Goal: Information Seeking & Learning: Learn about a topic

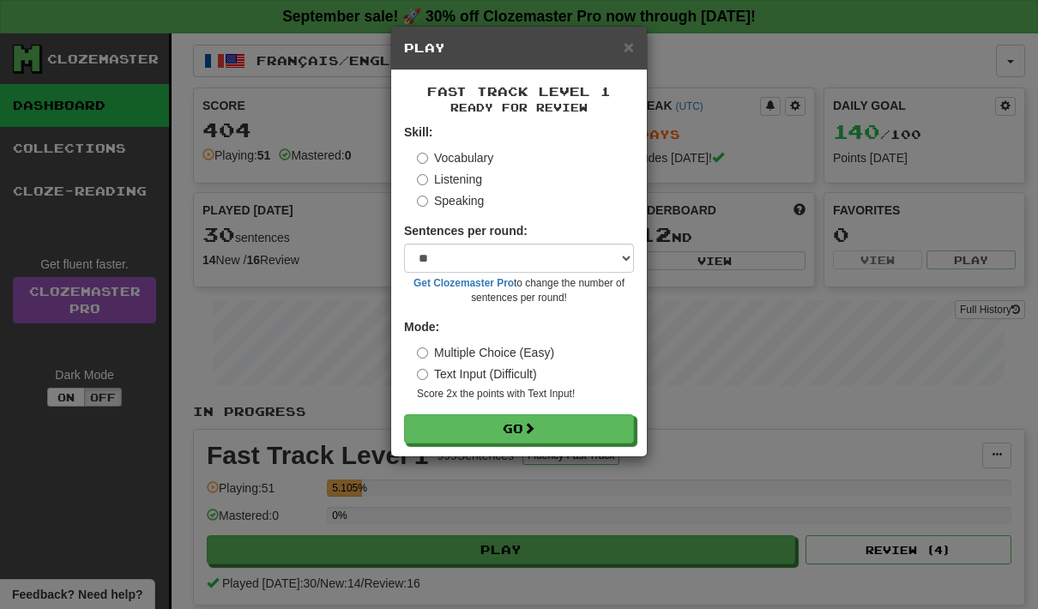
select select "**"
click at [603, 414] on button "Go" at bounding box center [519, 428] width 230 height 29
click at [605, 408] on form "Skill: Vocabulary Listening Speaking Sentences per round: * ** ** ** ** ** *** …" at bounding box center [519, 283] width 230 height 320
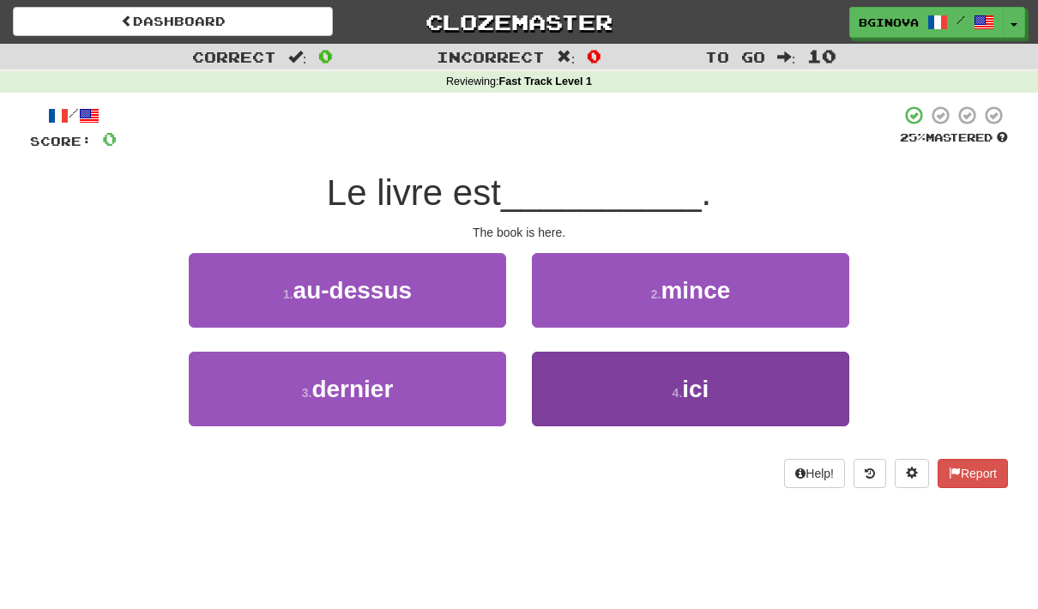
click at [657, 388] on button "4 . ici" at bounding box center [690, 389] width 317 height 75
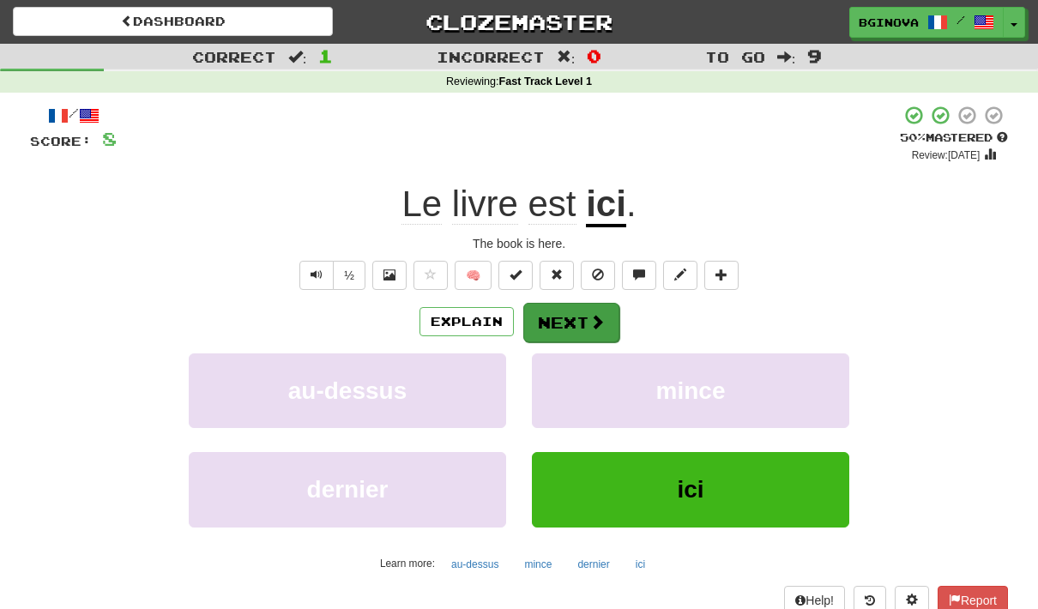
click at [611, 314] on button "Next" at bounding box center [571, 322] width 96 height 39
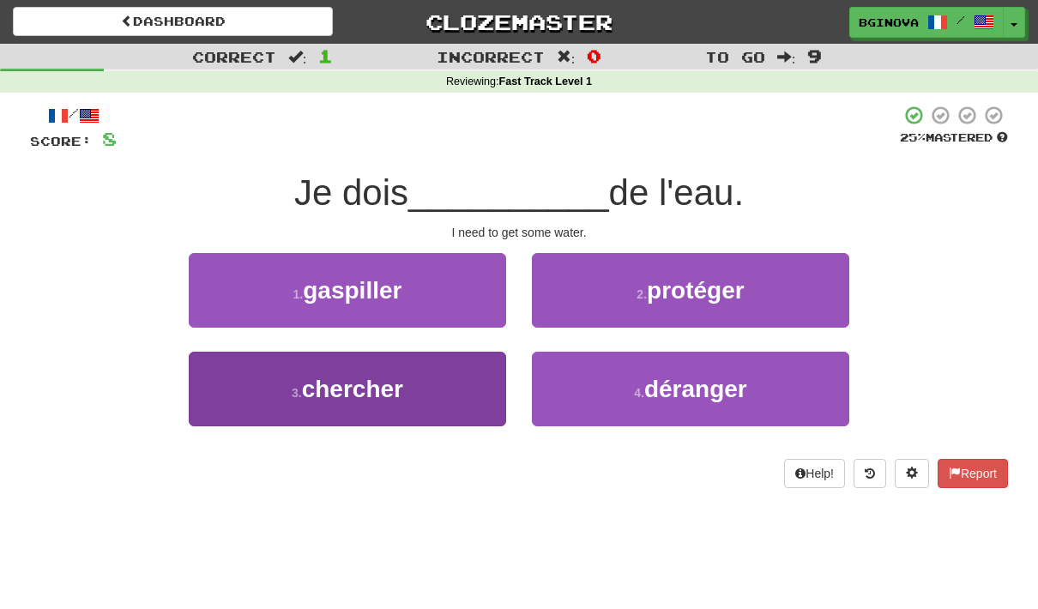
click at [293, 375] on button "3 . chercher" at bounding box center [347, 389] width 317 height 75
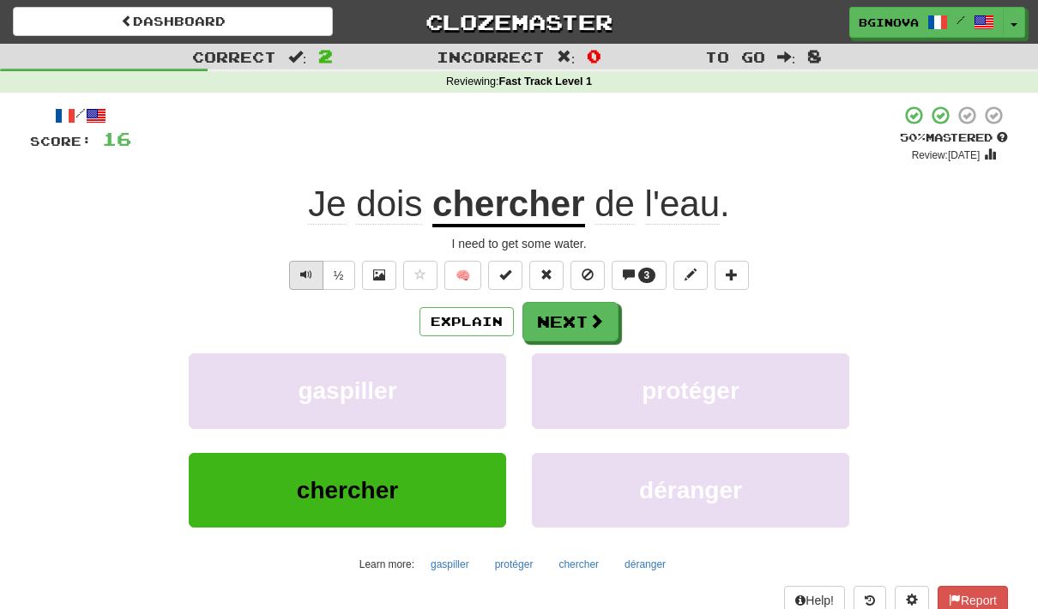
click at [294, 268] on button "Text-to-speech controls" at bounding box center [306, 275] width 34 height 29
click at [602, 314] on span at bounding box center [596, 321] width 15 height 15
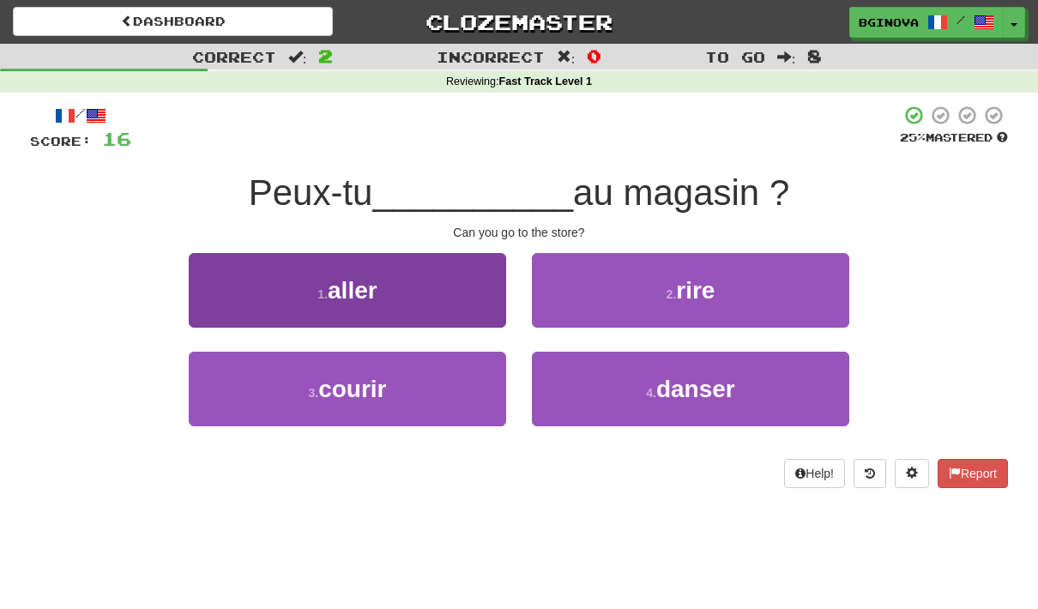
click at [322, 297] on small "1 ." at bounding box center [322, 294] width 10 height 14
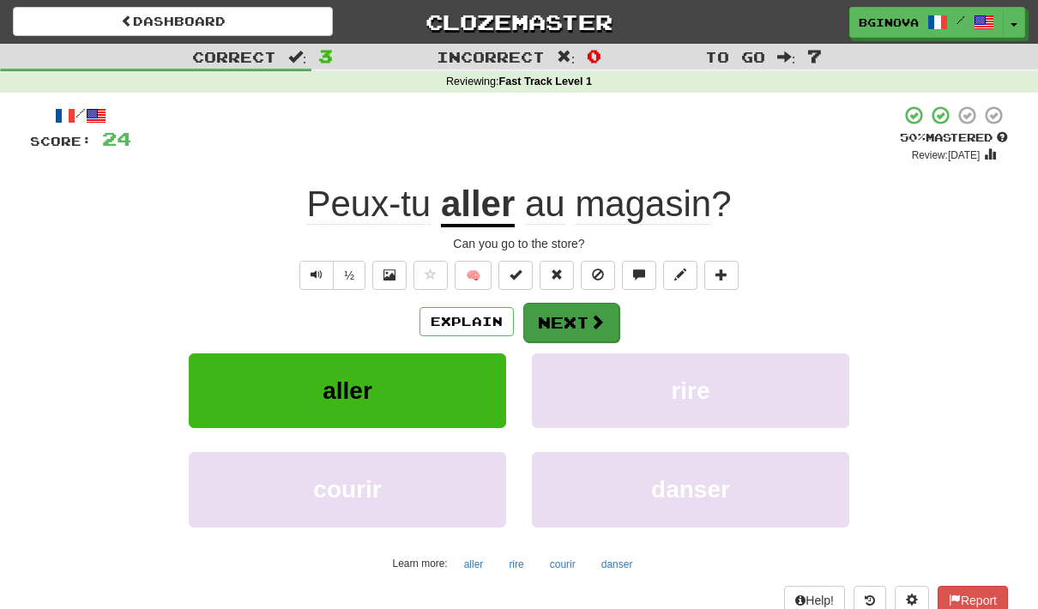
click at [599, 316] on span at bounding box center [596, 321] width 15 height 15
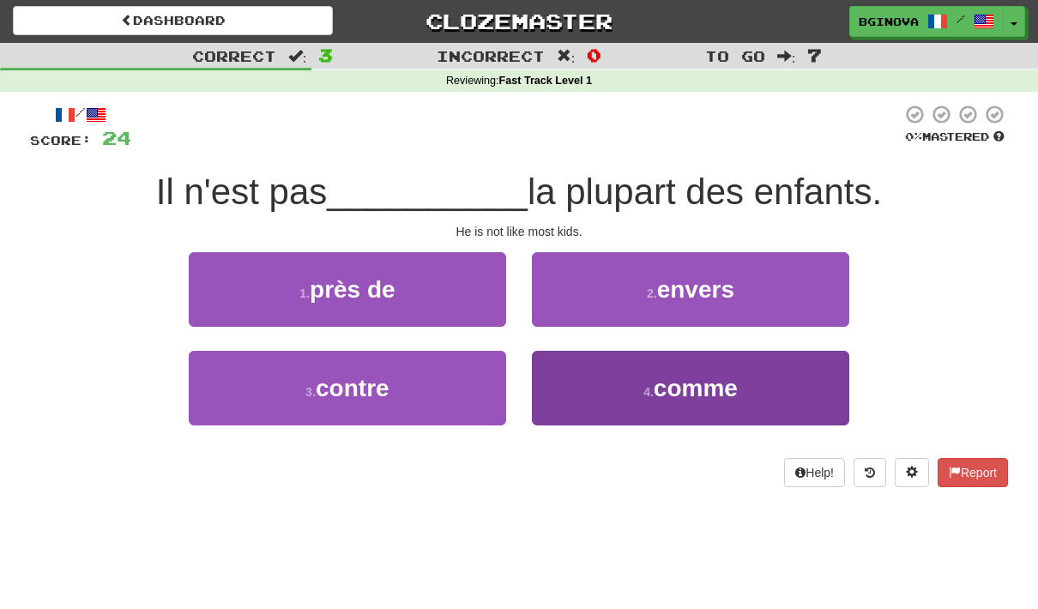
click at [749, 383] on button "4 . comme" at bounding box center [690, 389] width 317 height 75
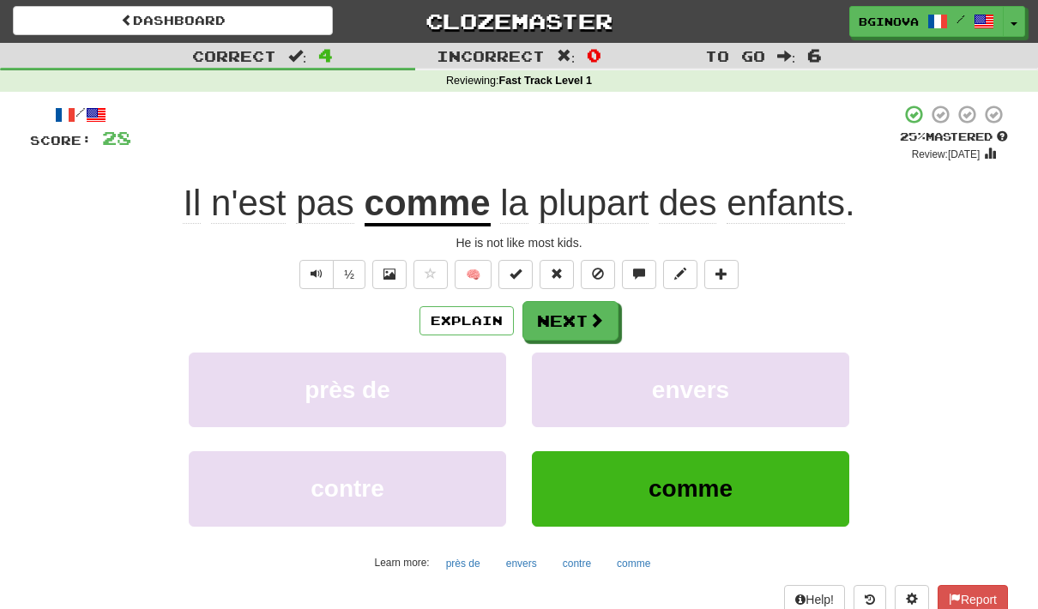
click at [255, 319] on div "Explain Next" at bounding box center [519, 320] width 978 height 39
click at [311, 278] on span "Text-to-speech controls" at bounding box center [316, 274] width 12 height 12
click at [592, 313] on span at bounding box center [596, 320] width 15 height 15
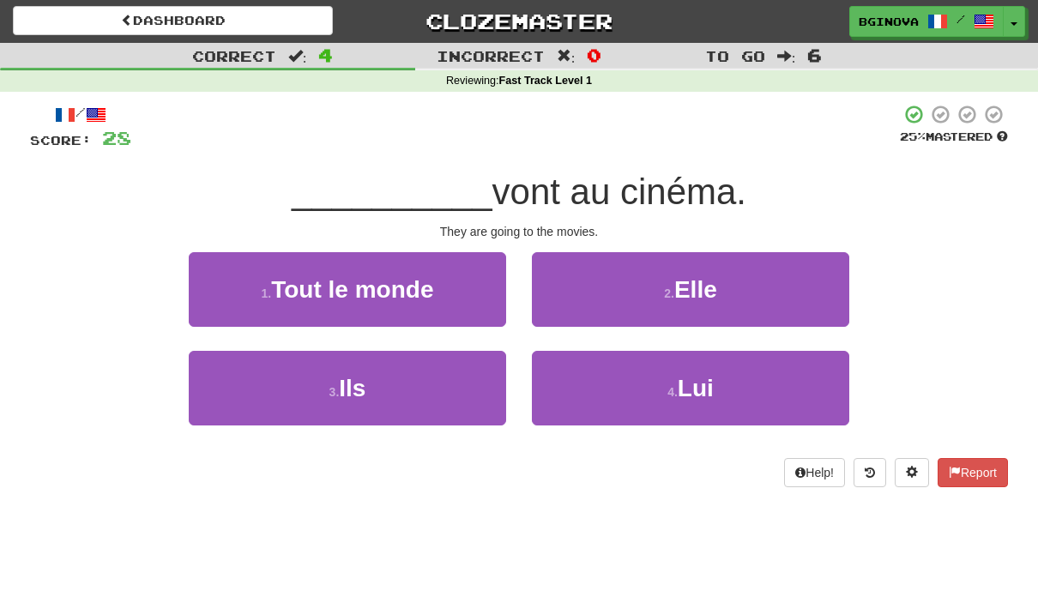
scroll to position [0, 0]
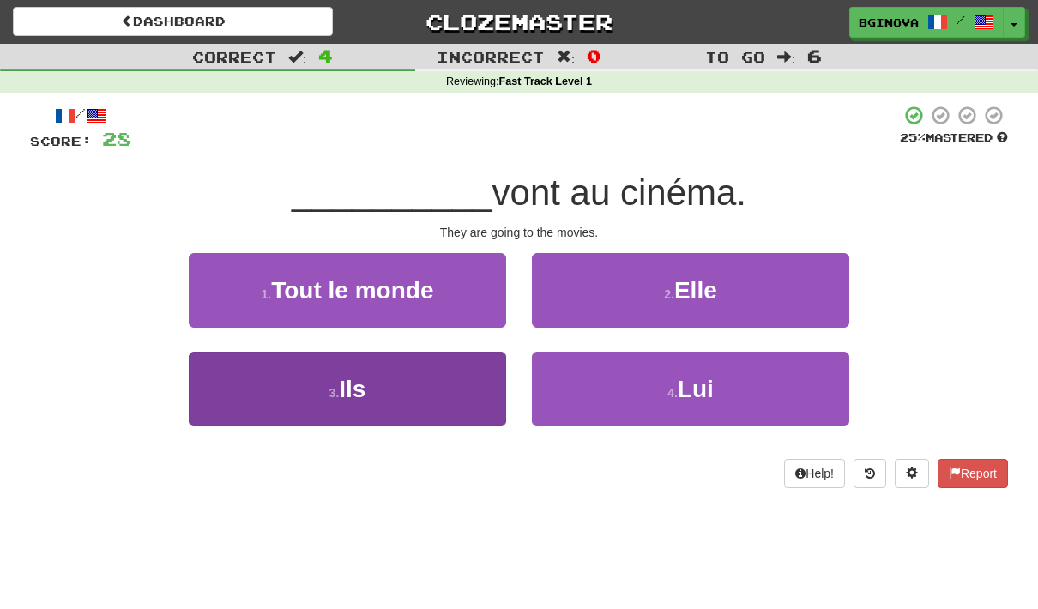
click at [337, 390] on small "3 ." at bounding box center [334, 393] width 10 height 14
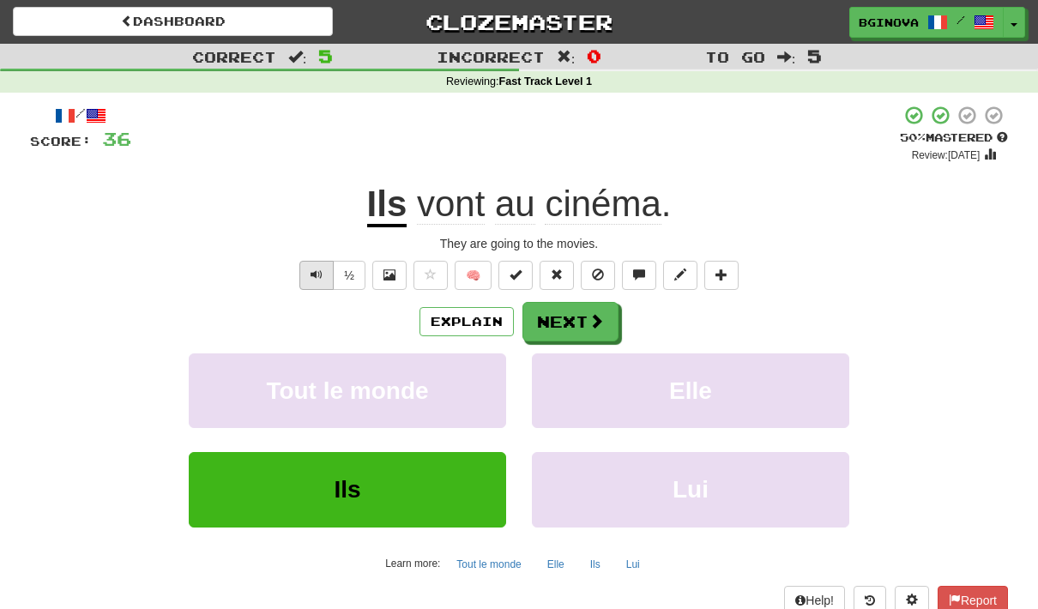
click at [322, 262] on button "Text-to-speech controls" at bounding box center [316, 275] width 34 height 29
click at [596, 308] on button "Next" at bounding box center [571, 322] width 96 height 39
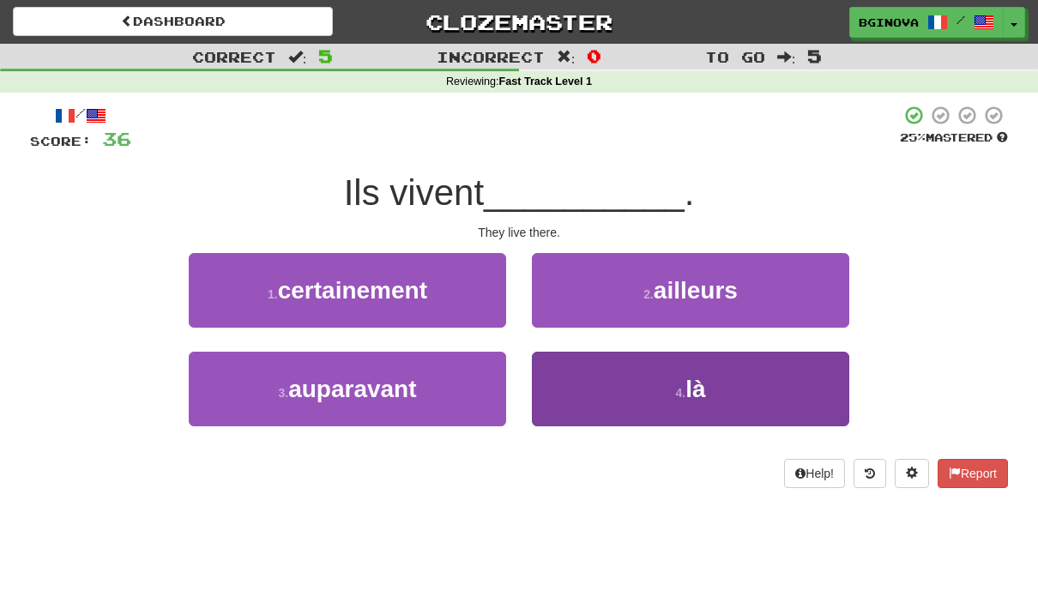
click at [803, 364] on button "4 . là" at bounding box center [690, 389] width 317 height 75
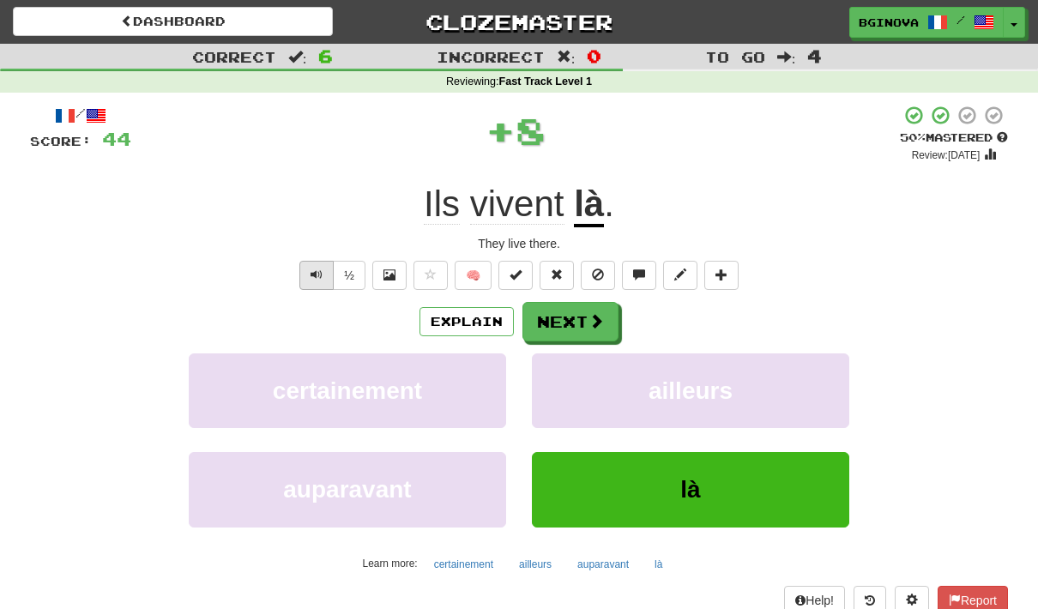
click at [318, 268] on span "Text-to-speech controls" at bounding box center [316, 274] width 12 height 12
click at [593, 322] on span at bounding box center [596, 321] width 15 height 15
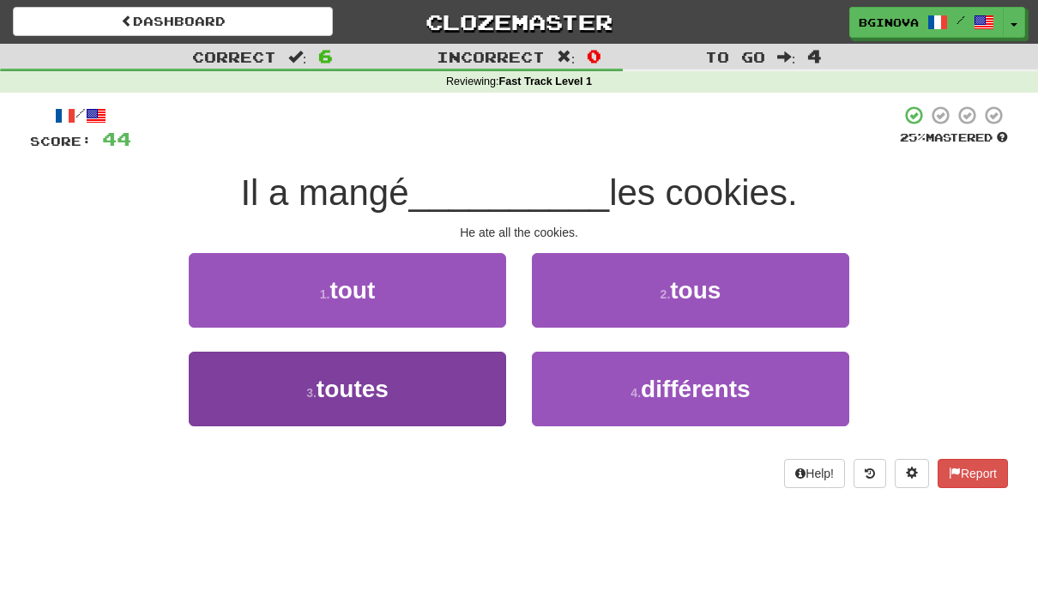
click at [288, 400] on button "3 . toutes" at bounding box center [347, 389] width 317 height 75
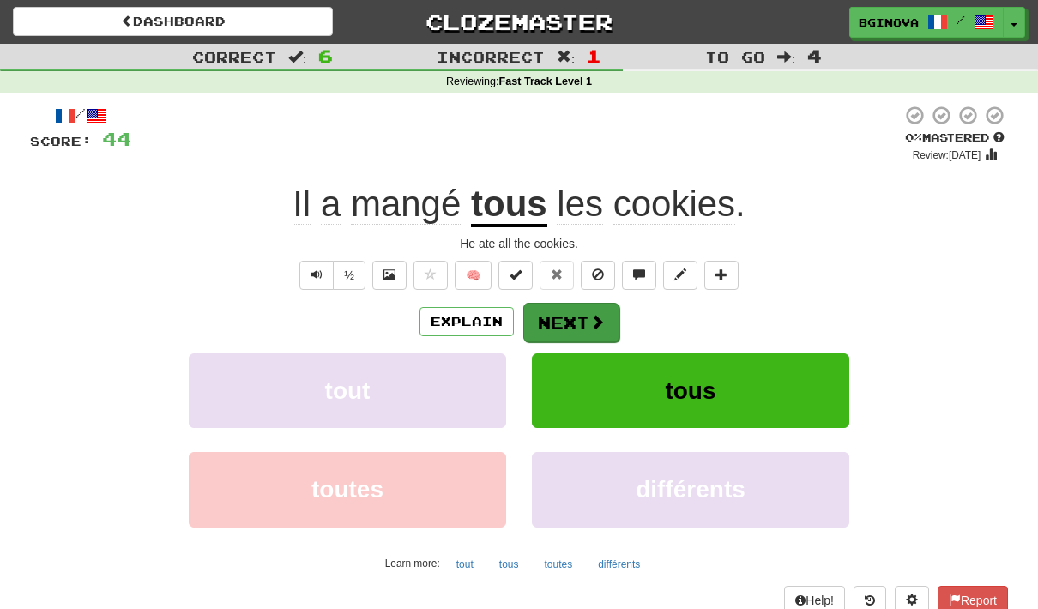
click at [596, 316] on span at bounding box center [596, 321] width 15 height 15
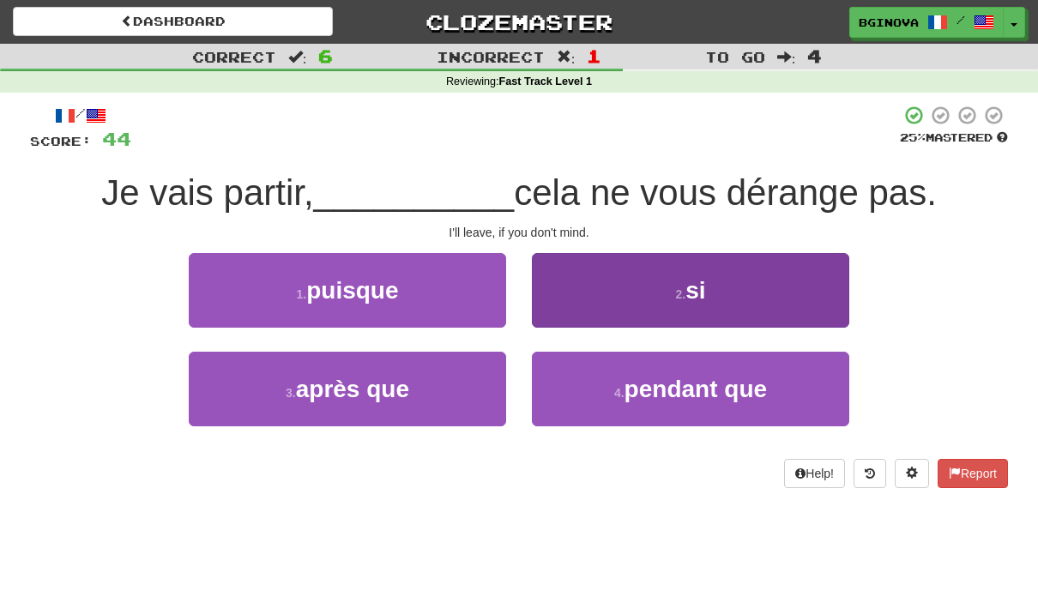
click at [767, 285] on button "2 . si" at bounding box center [690, 290] width 317 height 75
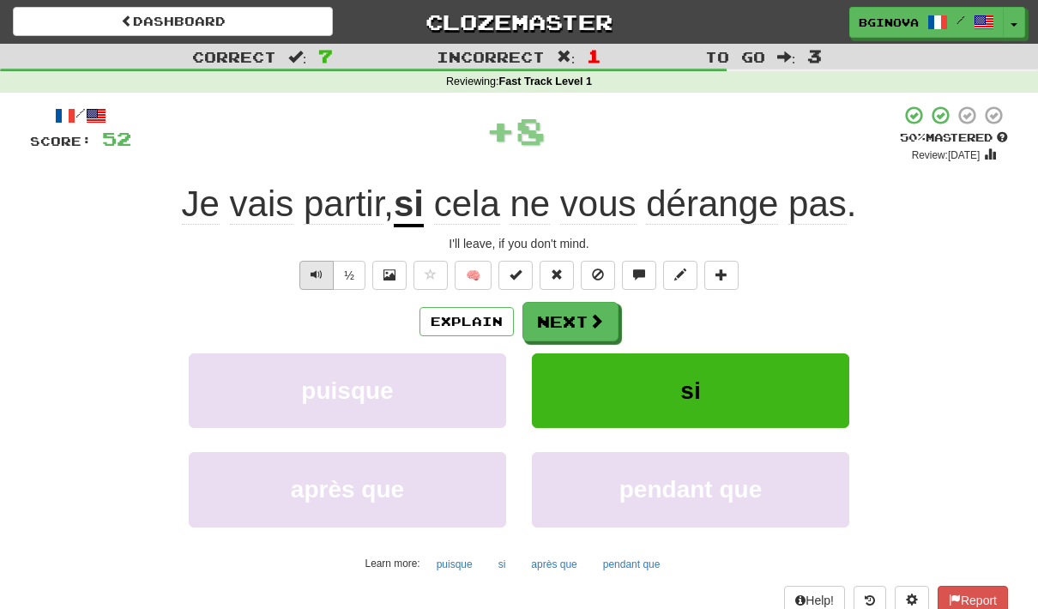
click at [299, 276] on button "Text-to-speech controls" at bounding box center [316, 275] width 34 height 29
click at [594, 328] on span at bounding box center [596, 321] width 15 height 15
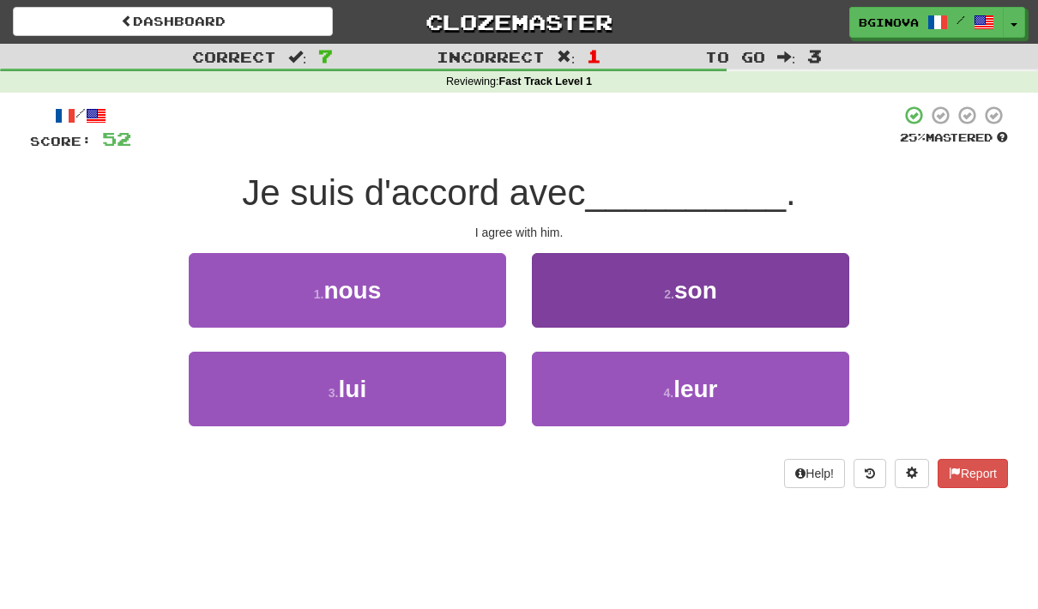
click at [761, 305] on button "2 . son" at bounding box center [690, 290] width 317 height 75
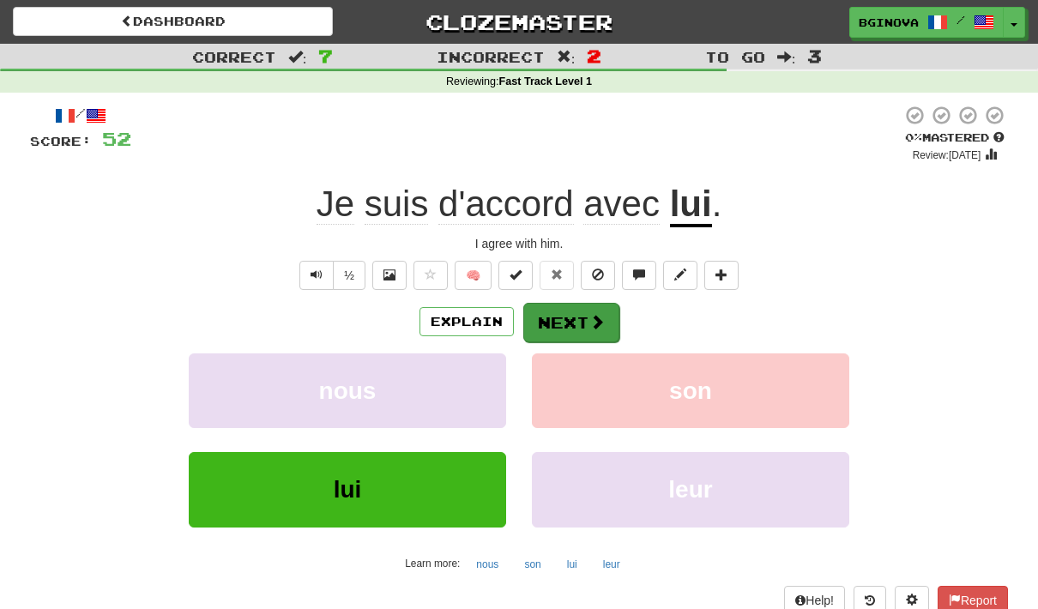
click at [583, 334] on button "Next" at bounding box center [571, 322] width 96 height 39
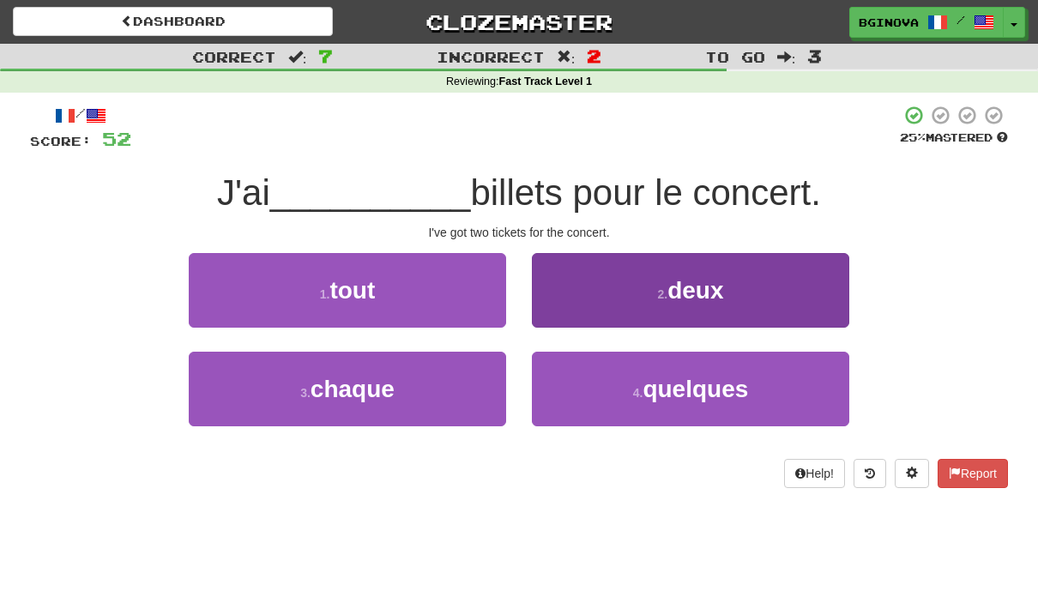
click at [756, 290] on button "2 . deux" at bounding box center [690, 290] width 317 height 75
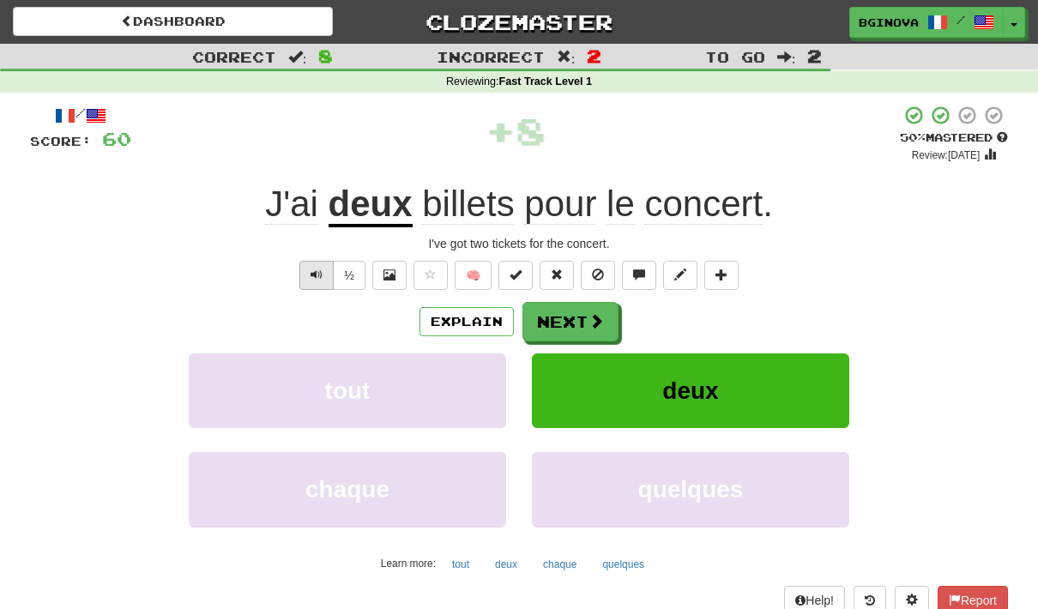
click at [311, 268] on span "Text-to-speech controls" at bounding box center [316, 274] width 12 height 12
click at [576, 322] on button "Next" at bounding box center [571, 322] width 96 height 39
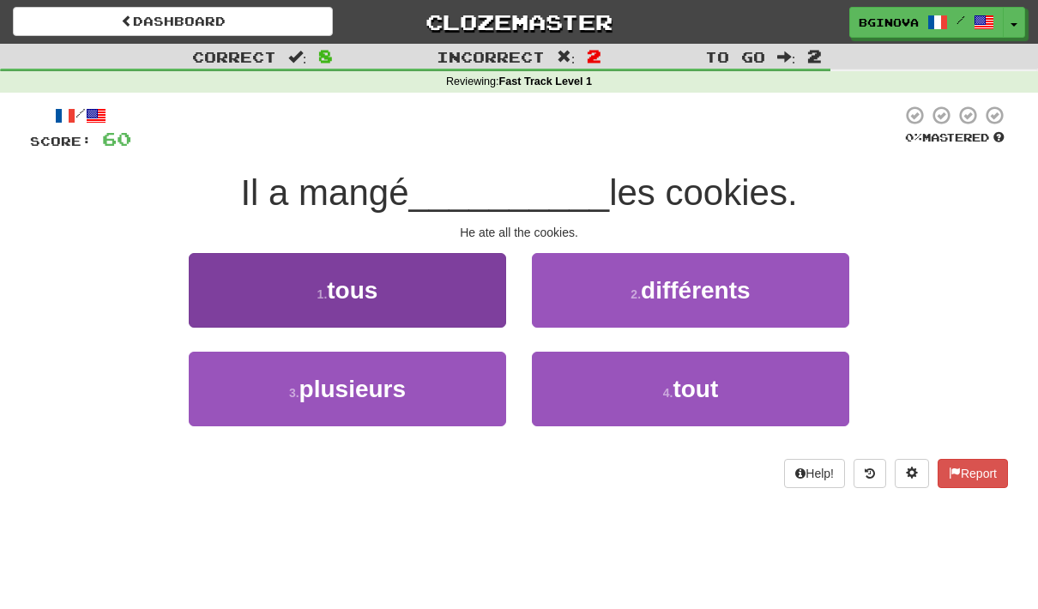
click at [274, 280] on button "1 . tous" at bounding box center [347, 290] width 317 height 75
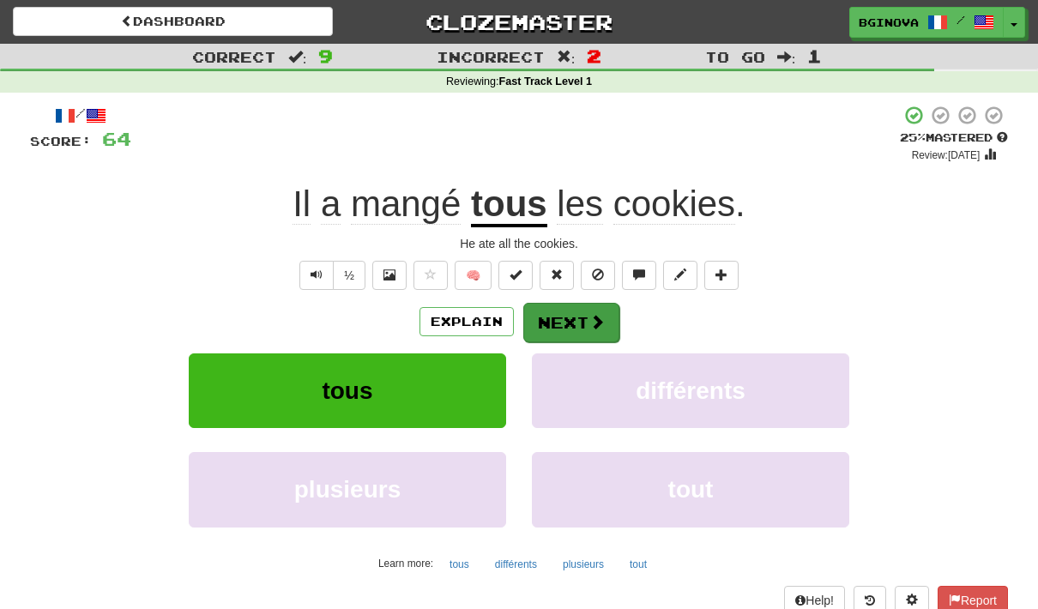
click at [594, 316] on span at bounding box center [596, 321] width 15 height 15
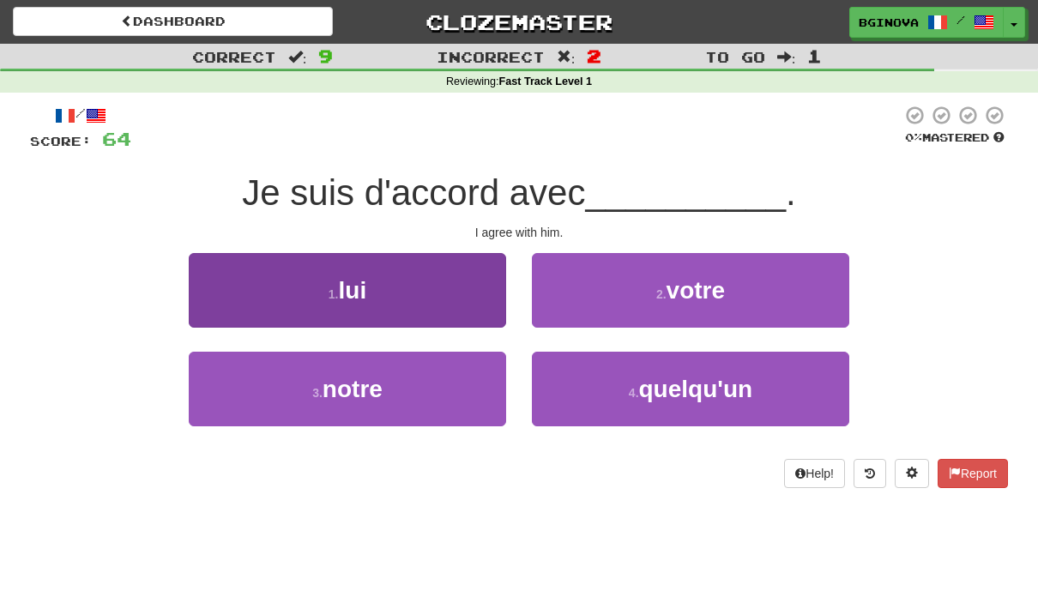
click at [275, 276] on button "1 . lui" at bounding box center [347, 290] width 317 height 75
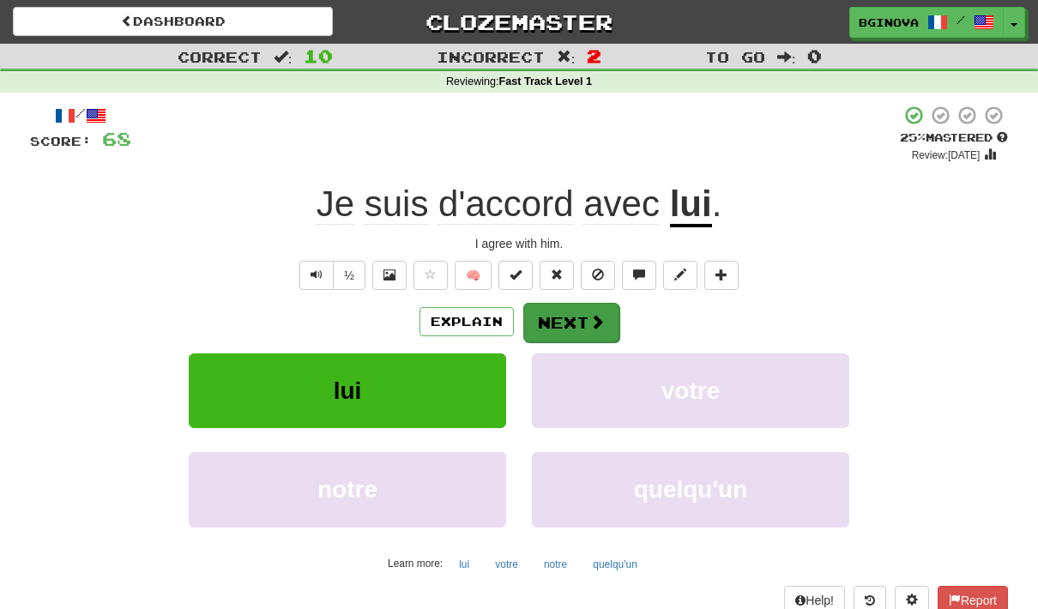
click at [596, 319] on span at bounding box center [596, 321] width 15 height 15
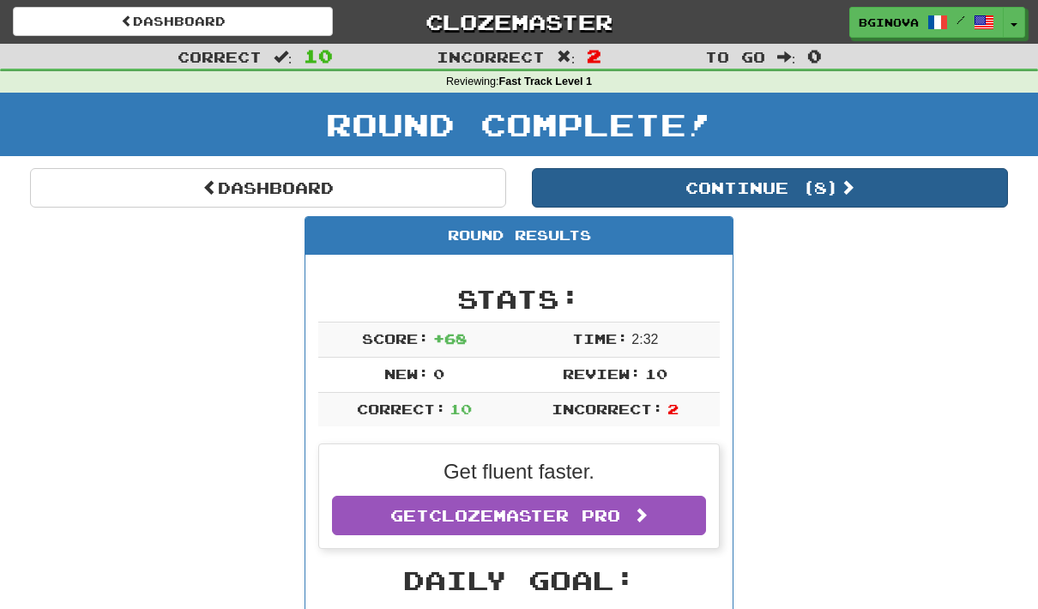
click at [920, 189] on button "Continue ( 8 )" at bounding box center [770, 187] width 476 height 39
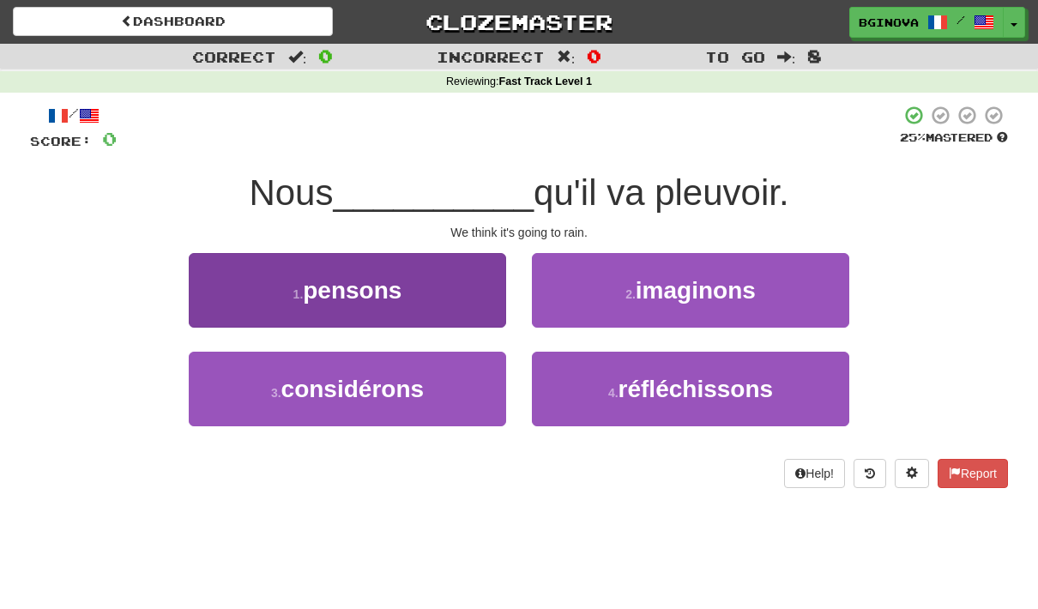
click at [413, 286] on button "1 . pensons" at bounding box center [347, 290] width 317 height 75
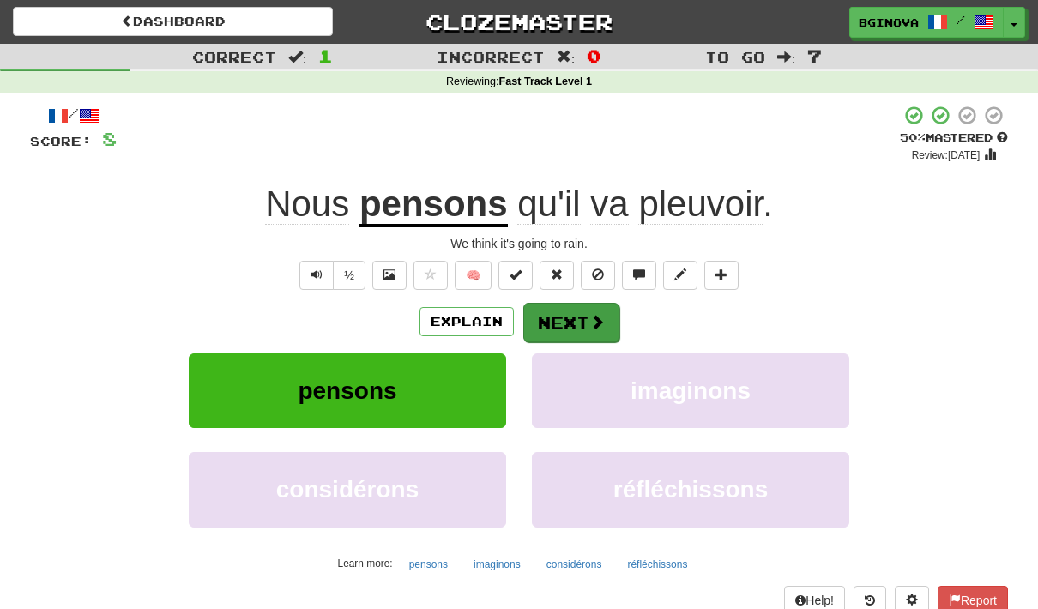
click at [595, 334] on button "Next" at bounding box center [571, 322] width 96 height 39
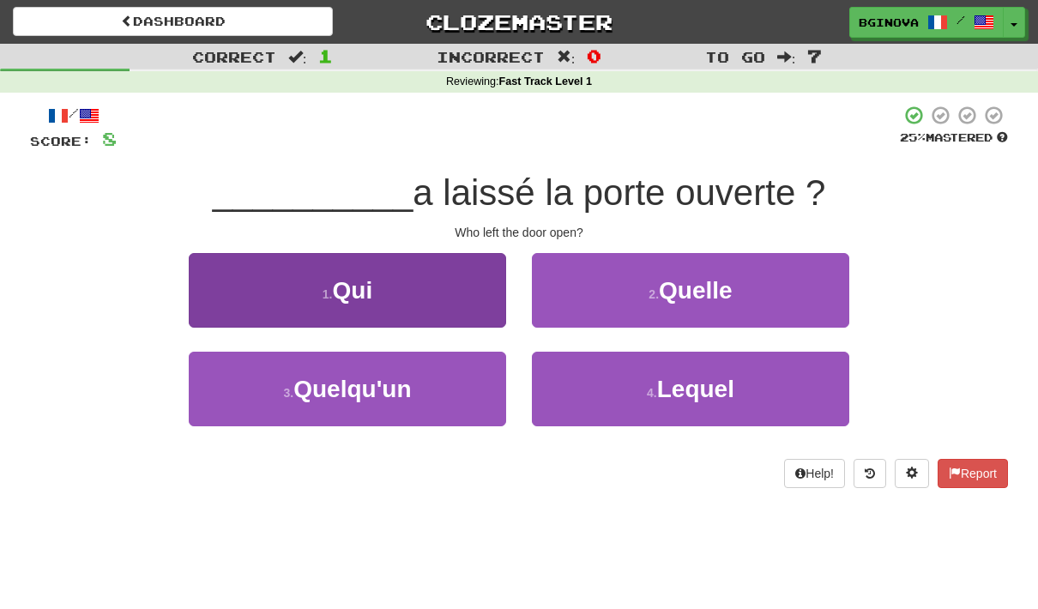
click at [324, 280] on button "1 . Qui" at bounding box center [347, 290] width 317 height 75
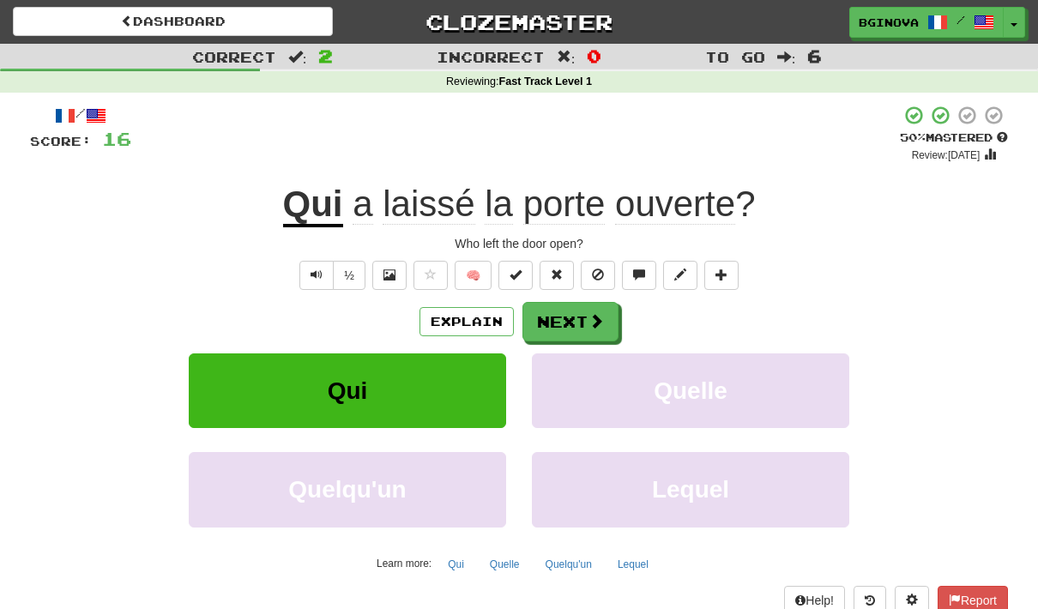
click at [424, 215] on span "laissé" at bounding box center [428, 204] width 92 height 41
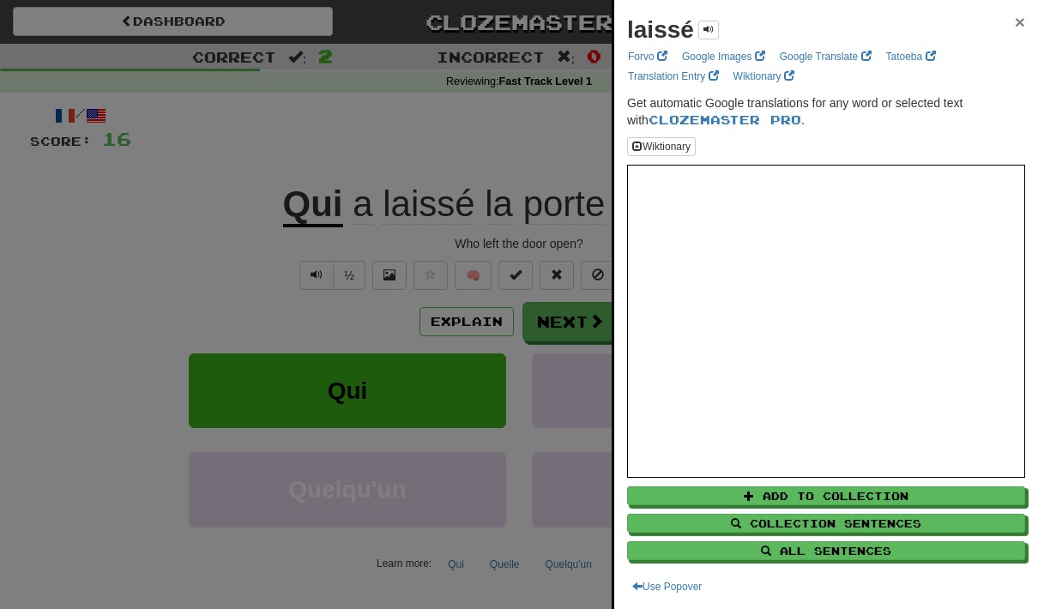
click at [1024, 12] on span "×" at bounding box center [1019, 22] width 10 height 20
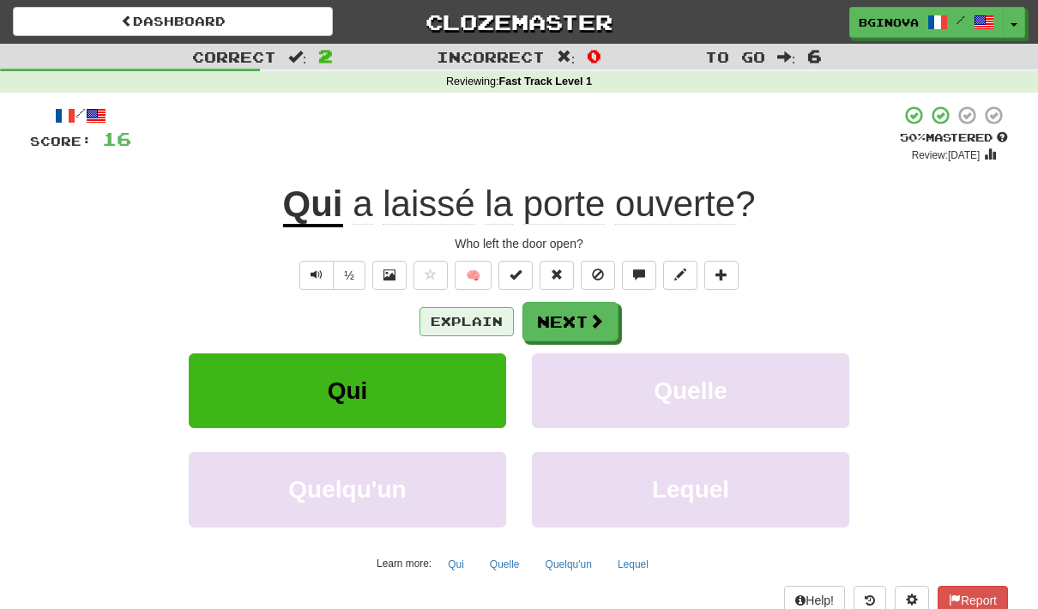
click at [440, 323] on button "Explain" at bounding box center [466, 321] width 94 height 29
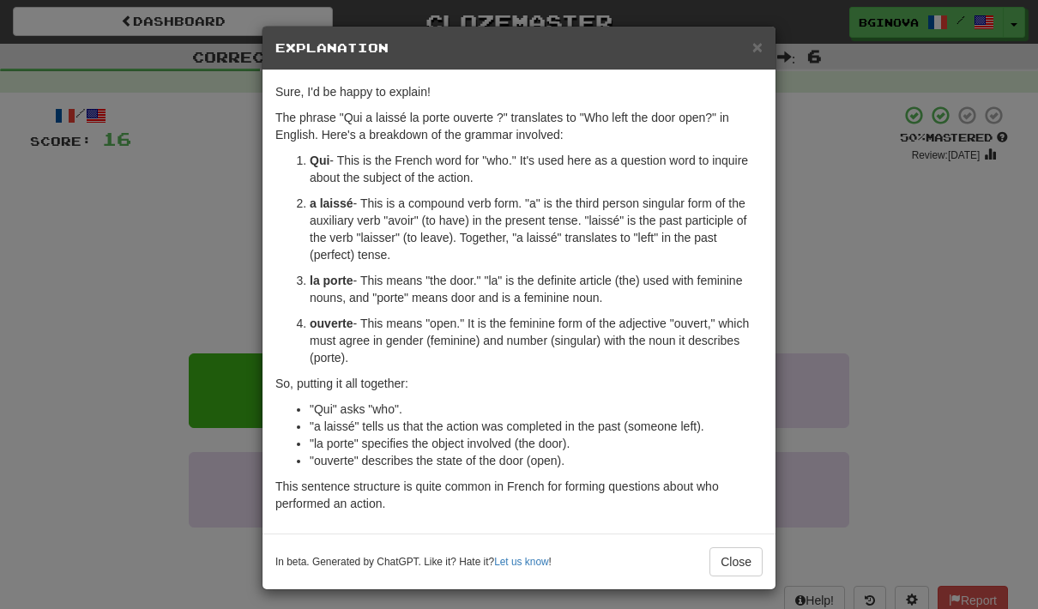
click at [928, 292] on div "× Explanation Sure, I'd be happy to explain! The phrase "Qui a laissé la porte …" at bounding box center [519, 304] width 1038 height 609
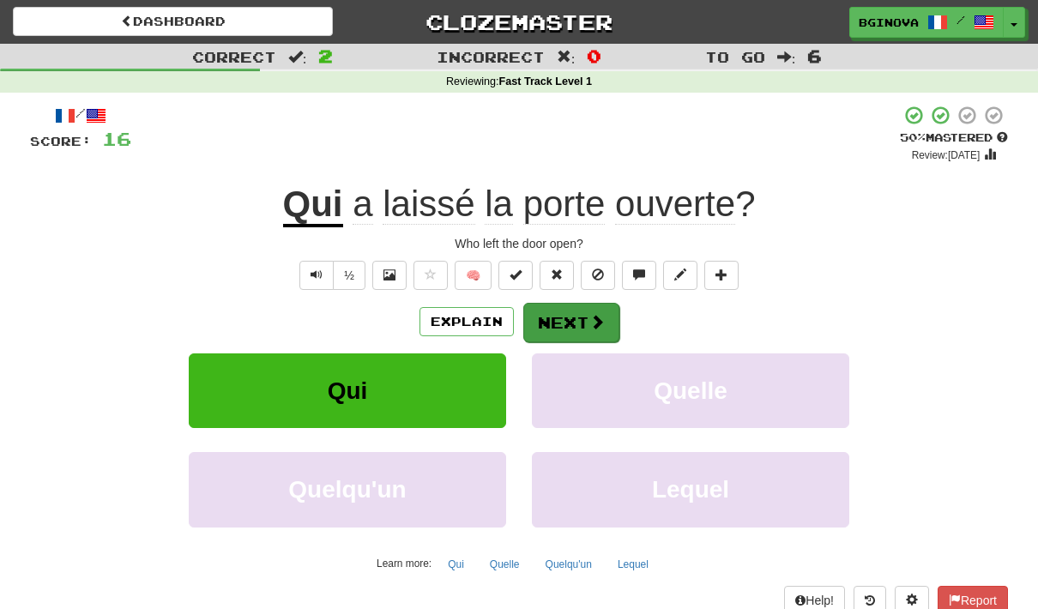
click at [589, 316] on span at bounding box center [596, 321] width 15 height 15
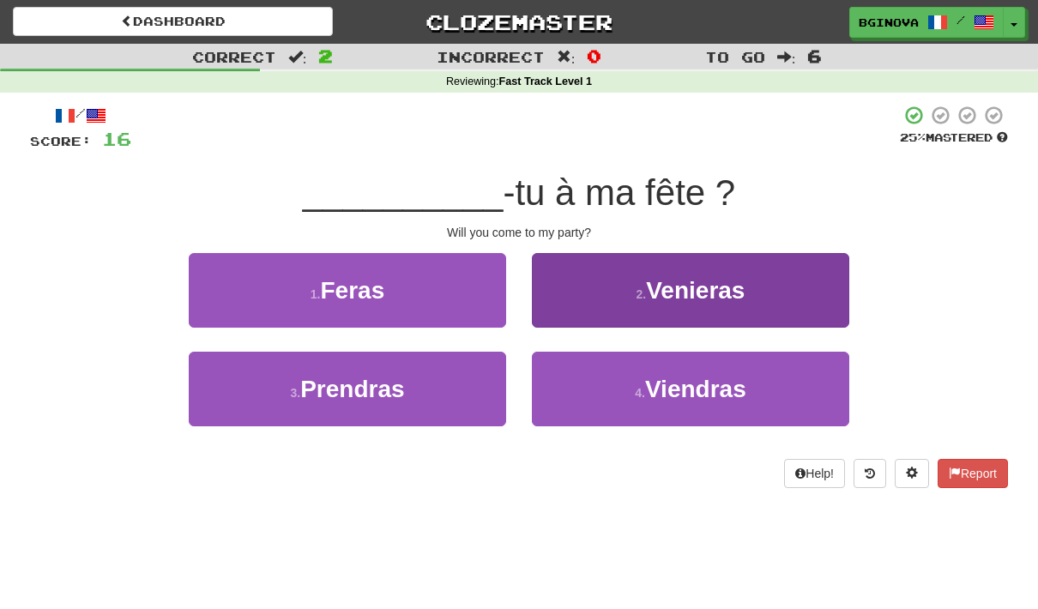
click at [781, 293] on button "2 . [GEOGRAPHIC_DATA]" at bounding box center [690, 290] width 317 height 75
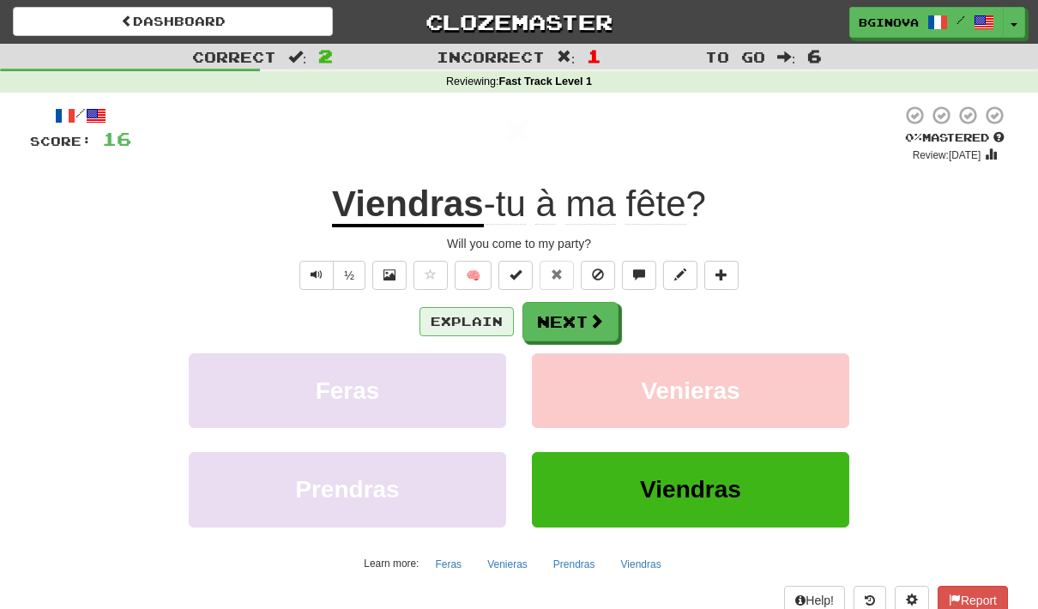
click at [454, 319] on button "Explain" at bounding box center [466, 321] width 94 height 29
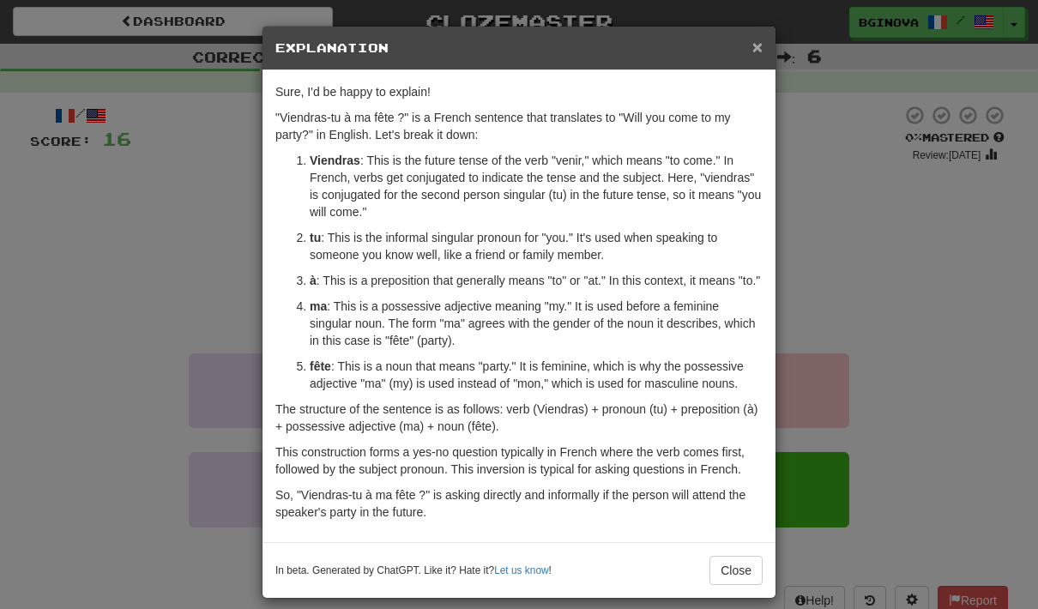
click at [755, 51] on span "×" at bounding box center [757, 47] width 10 height 20
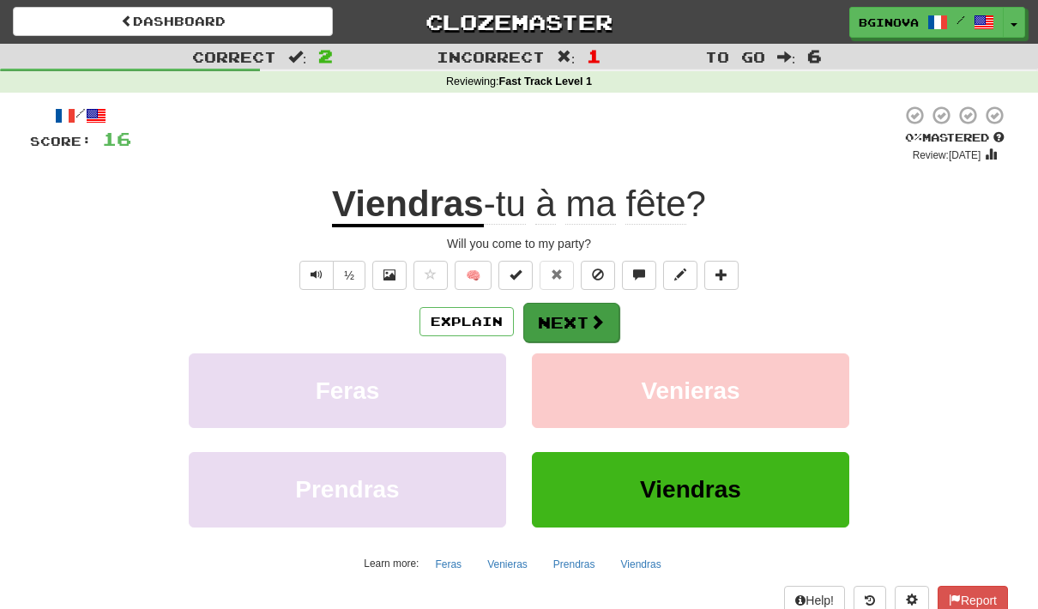
click at [571, 304] on button "Next" at bounding box center [571, 322] width 96 height 39
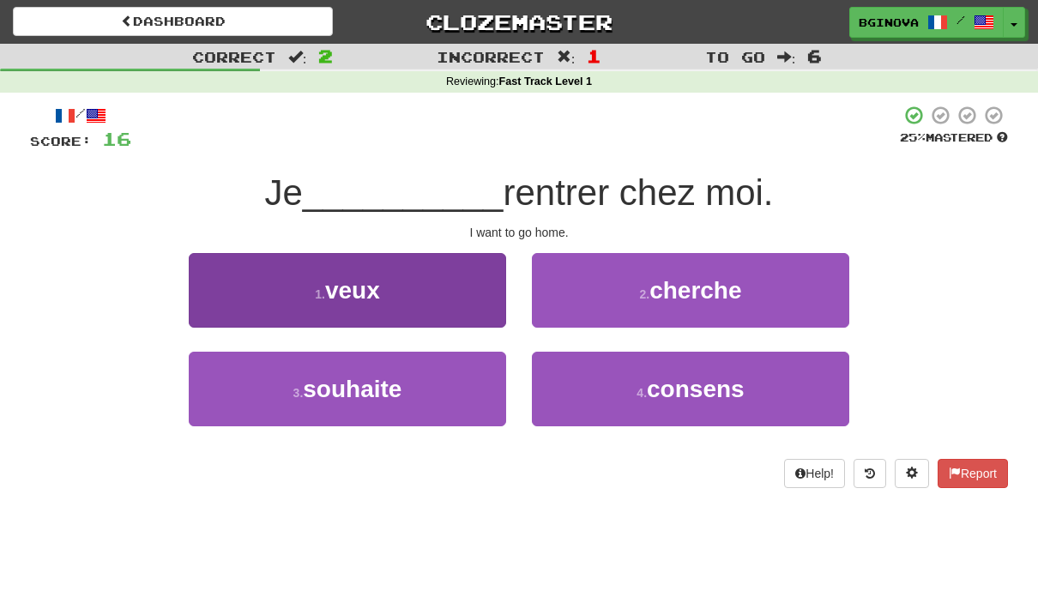
click at [340, 277] on span "veux" at bounding box center [352, 290] width 55 height 27
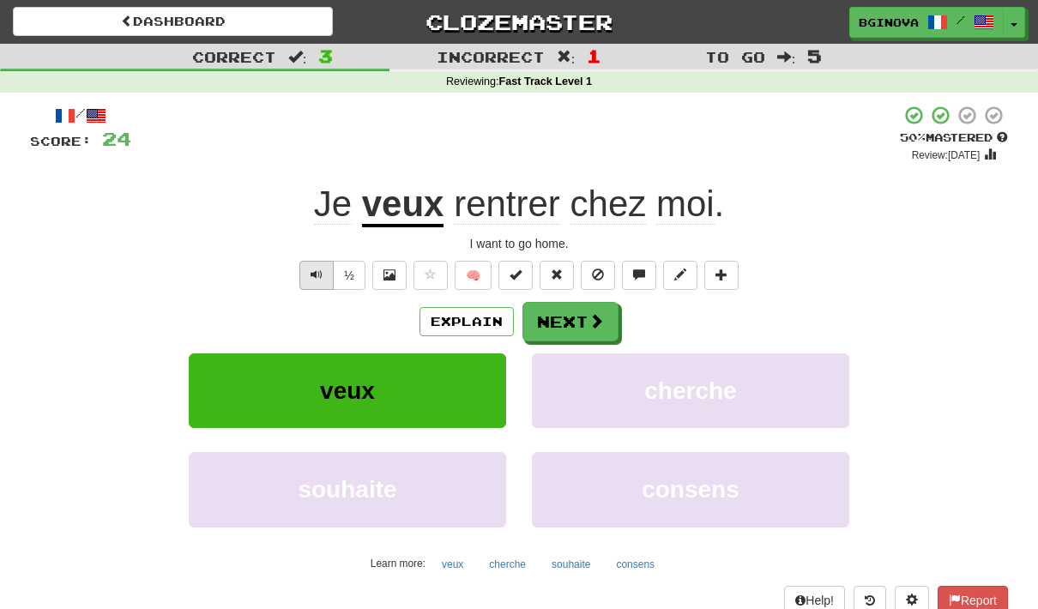
click at [306, 284] on button "Text-to-speech controls" at bounding box center [316, 275] width 34 height 29
click at [314, 285] on button "Text-to-speech controls" at bounding box center [316, 275] width 34 height 29
click at [568, 323] on button "Next" at bounding box center [571, 322] width 96 height 39
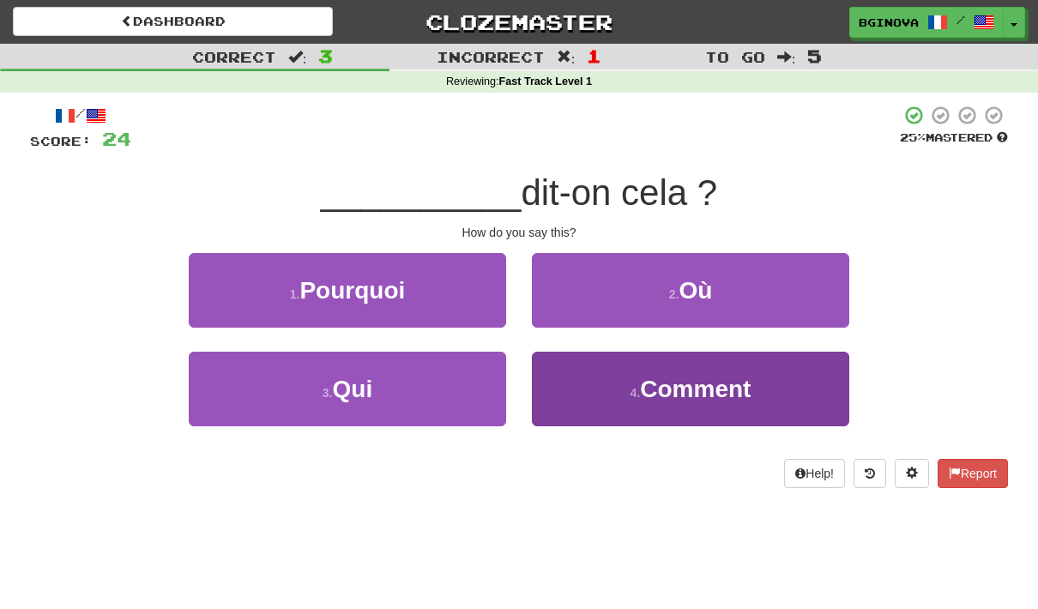
click at [765, 391] on button "4 . Comment" at bounding box center [690, 389] width 317 height 75
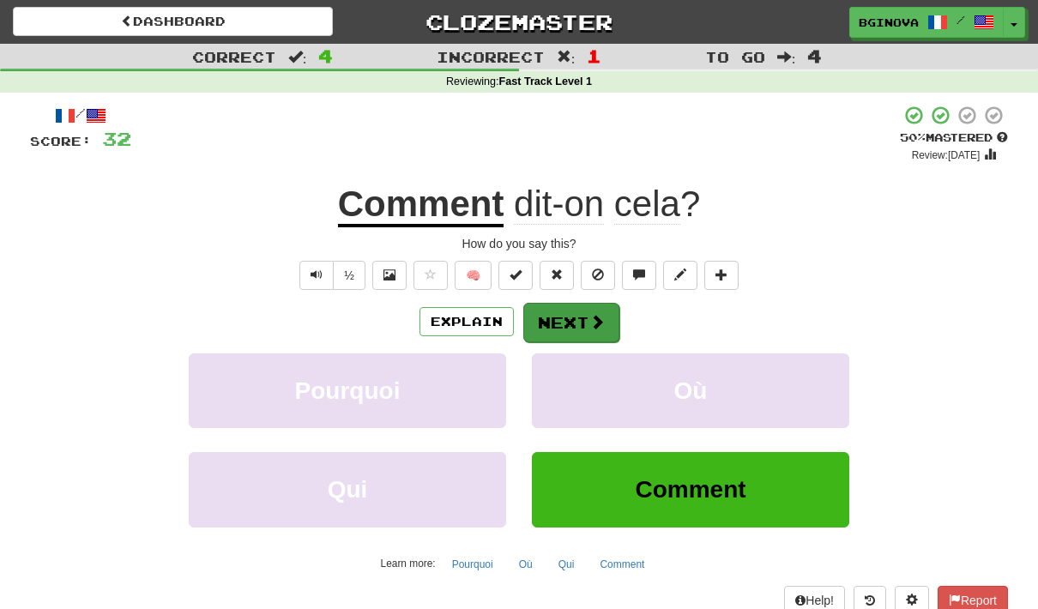
click at [568, 332] on button "Next" at bounding box center [571, 322] width 96 height 39
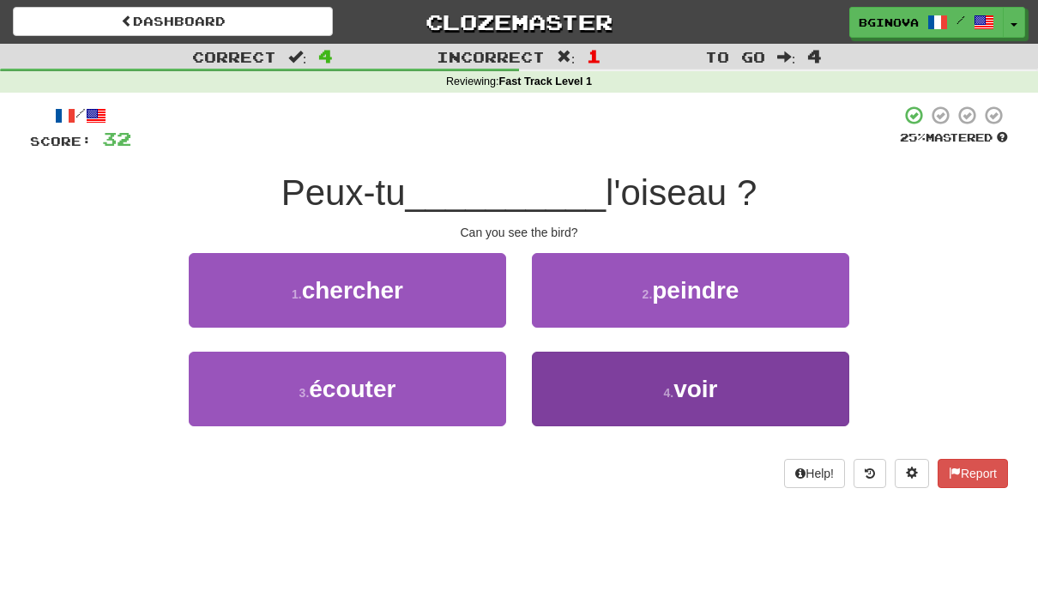
click at [758, 389] on button "4 . voir" at bounding box center [690, 389] width 317 height 75
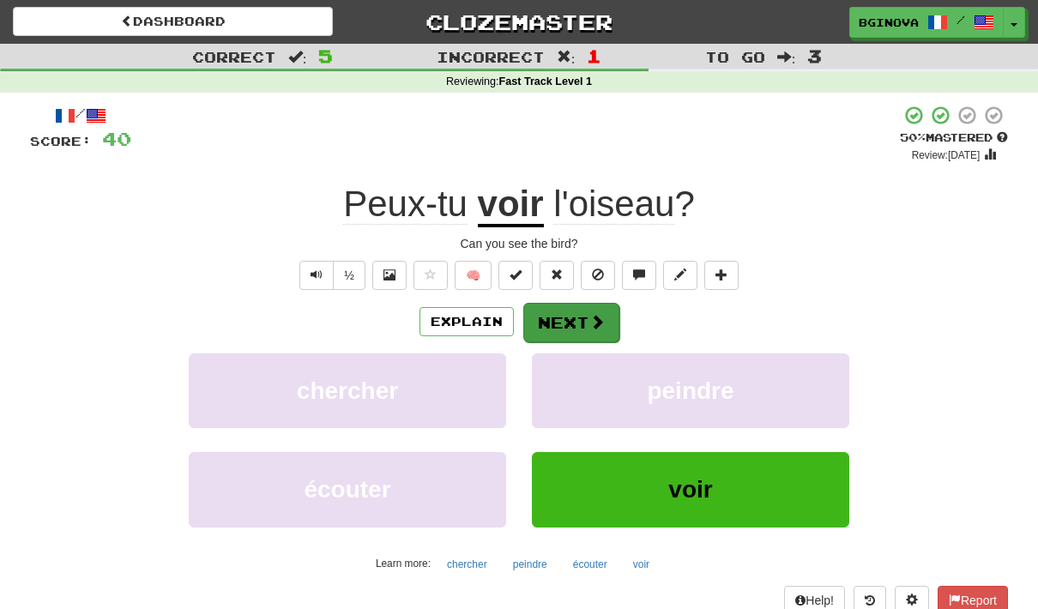
click at [562, 312] on button "Next" at bounding box center [571, 322] width 96 height 39
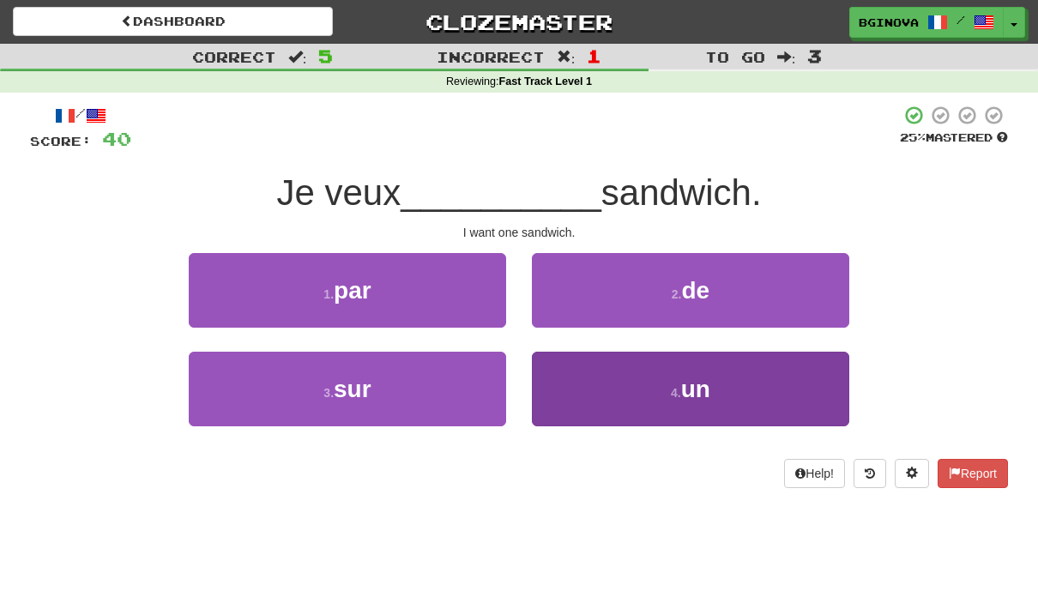
click at [784, 374] on button "4 . un" at bounding box center [690, 389] width 317 height 75
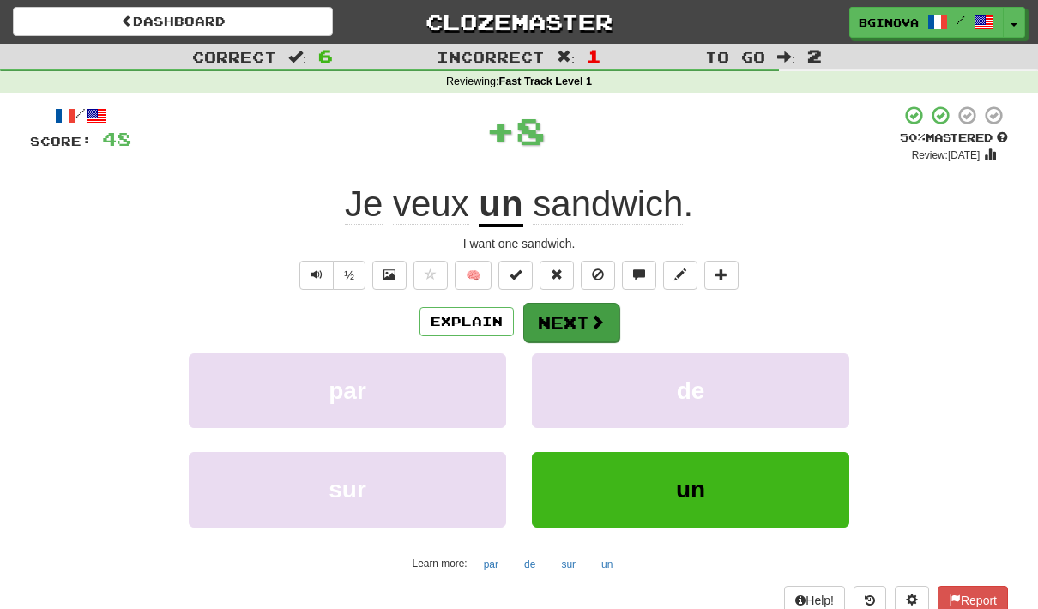
click at [568, 313] on button "Next" at bounding box center [571, 322] width 96 height 39
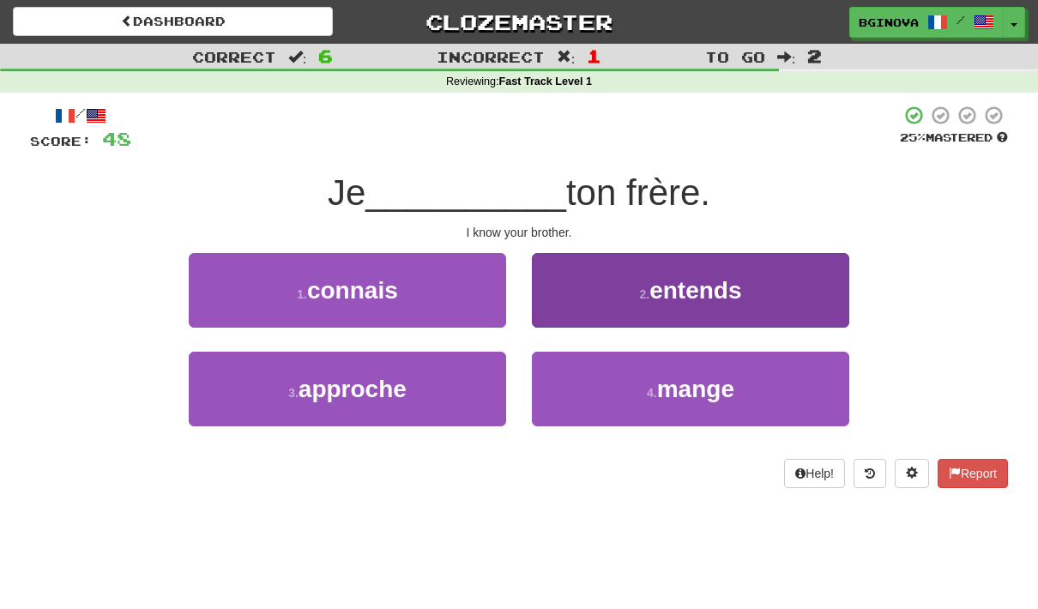
click at [759, 292] on button "2 . entends" at bounding box center [690, 290] width 317 height 75
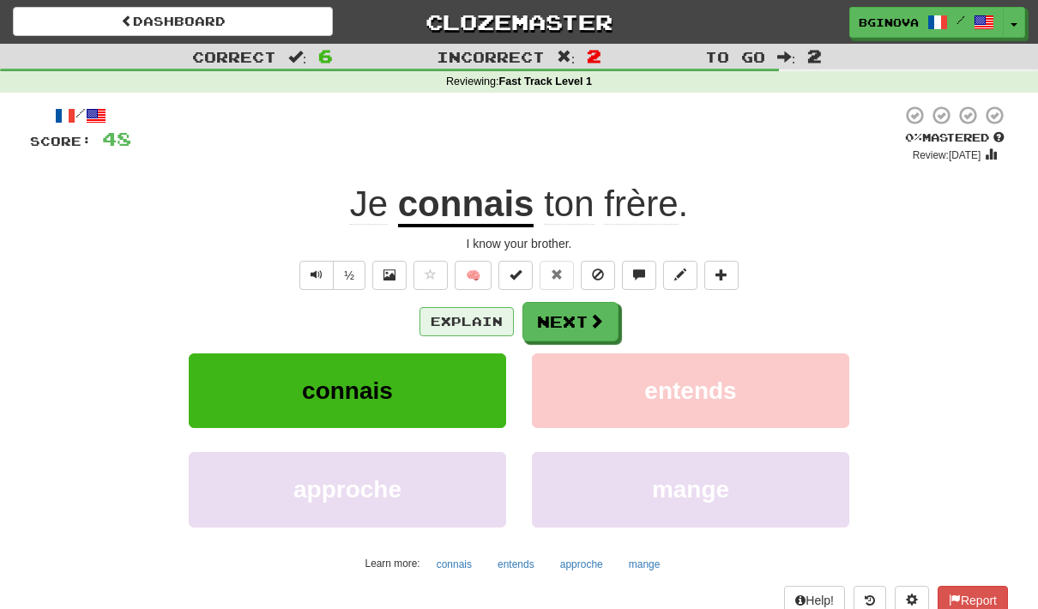
click at [461, 323] on button "Explain" at bounding box center [466, 321] width 94 height 29
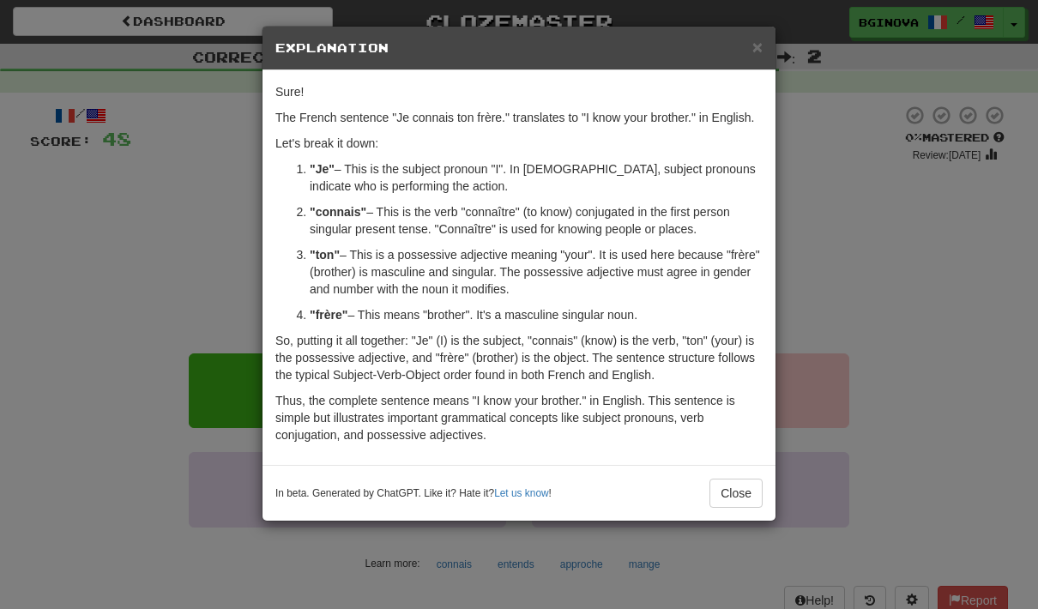
click at [748, 57] on div "× Explanation" at bounding box center [518, 49] width 513 height 44
click at [201, 230] on div "× Explanation Sure! The French sentence "Je connais ton frère." translates to "…" at bounding box center [519, 304] width 1038 height 609
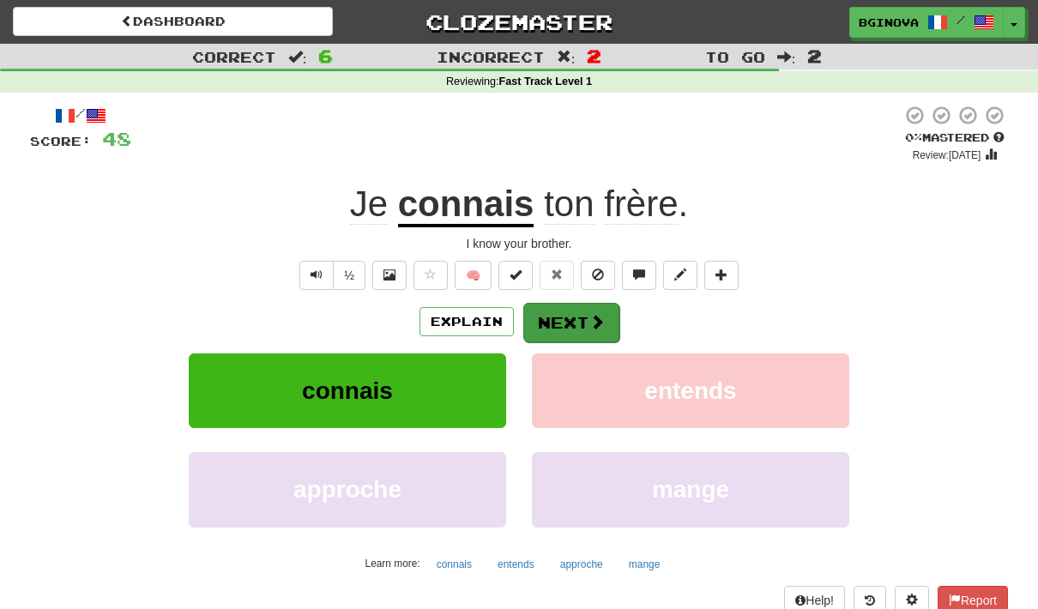
click at [586, 316] on button "Next" at bounding box center [571, 322] width 96 height 39
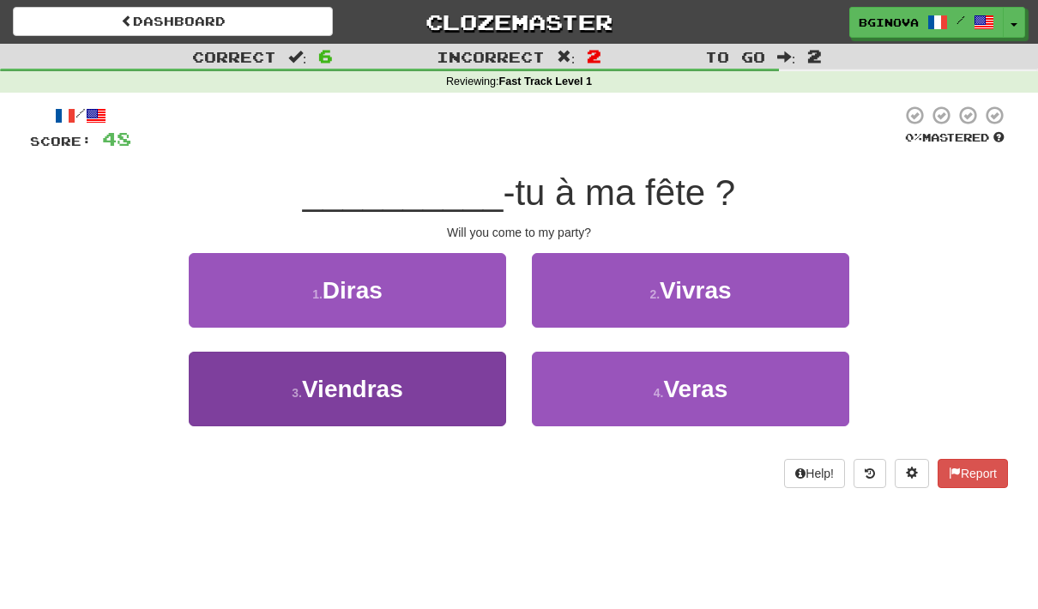
click at [292, 398] on small "3 ." at bounding box center [297, 393] width 10 height 14
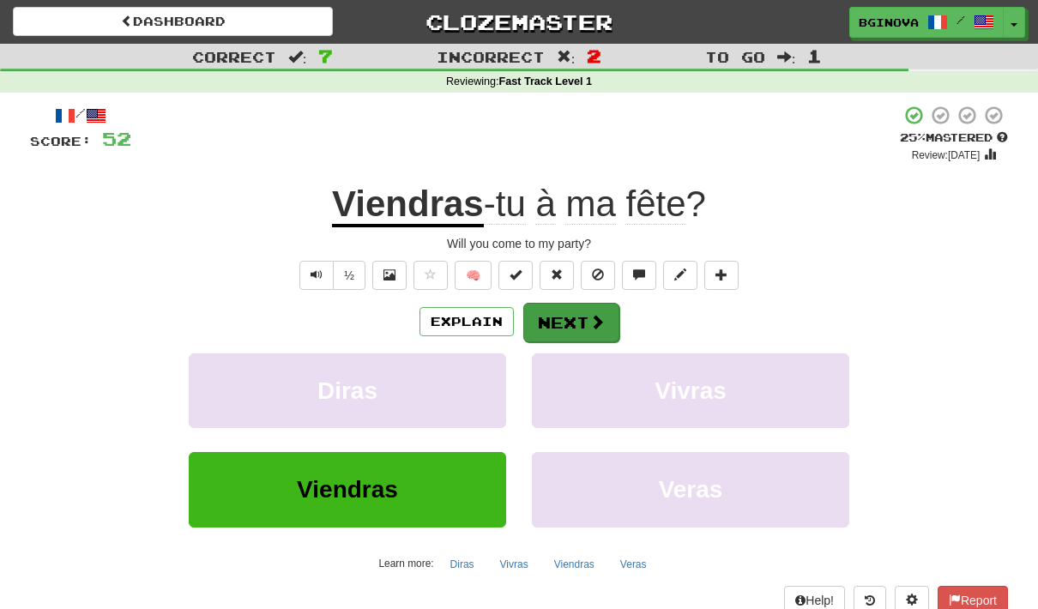
click at [584, 316] on button "Next" at bounding box center [571, 322] width 96 height 39
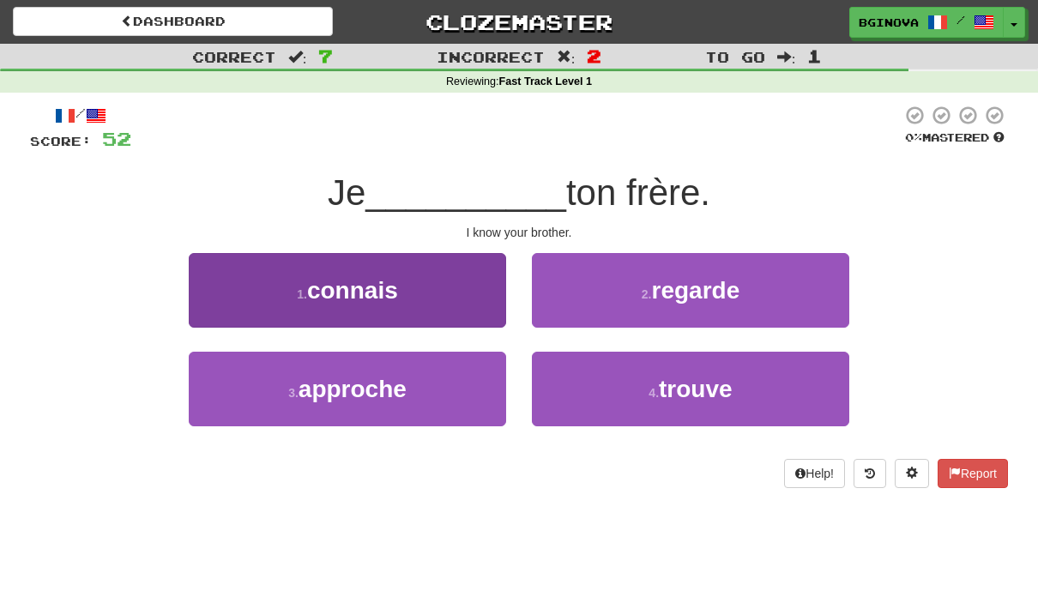
click at [314, 272] on button "1 . connais" at bounding box center [347, 290] width 317 height 75
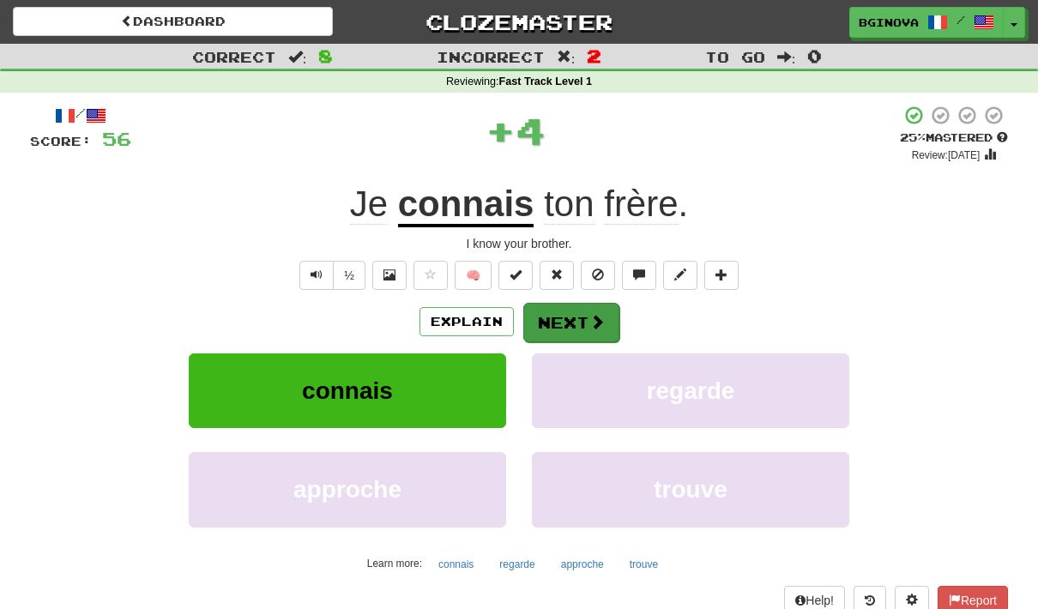
click at [599, 323] on span at bounding box center [596, 321] width 15 height 15
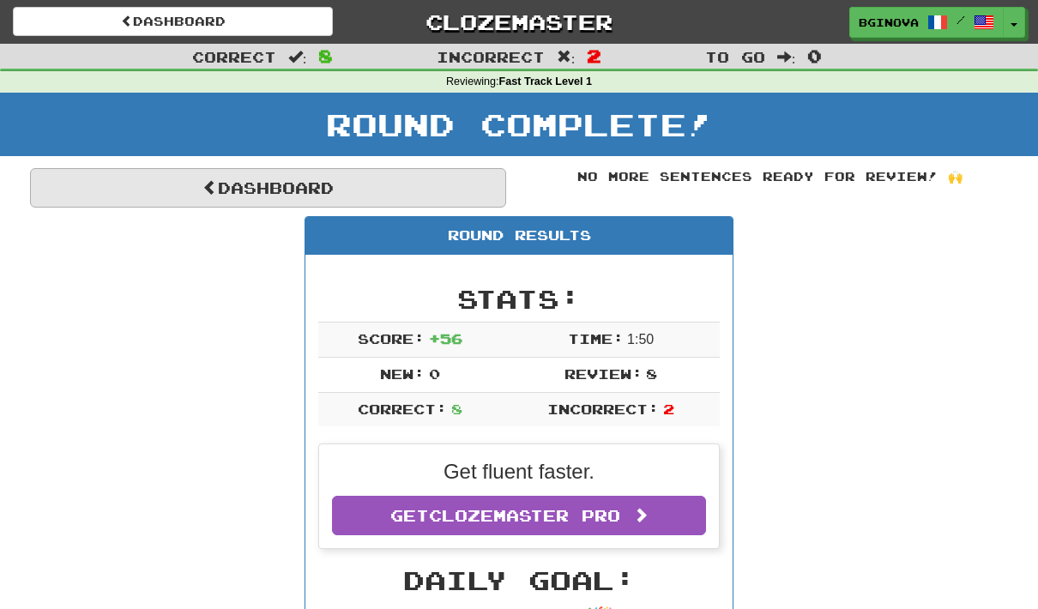
click at [207, 168] on link "Dashboard" at bounding box center [268, 187] width 476 height 39
